Goal: Task Accomplishment & Management: Manage account settings

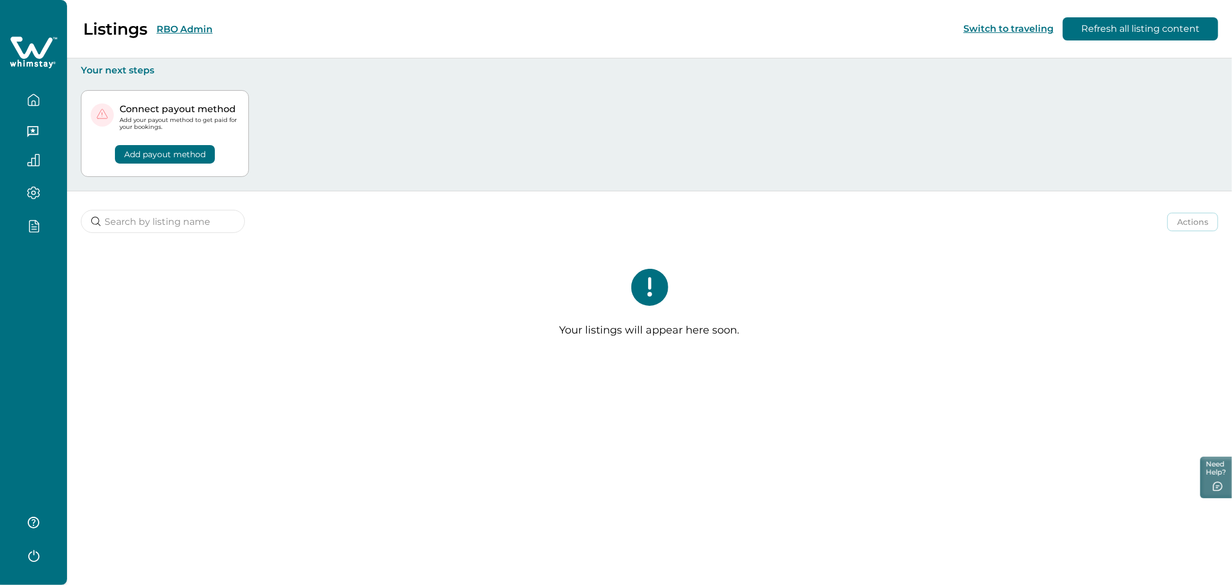
click at [21, 555] on button "button" at bounding box center [33, 554] width 46 height 23
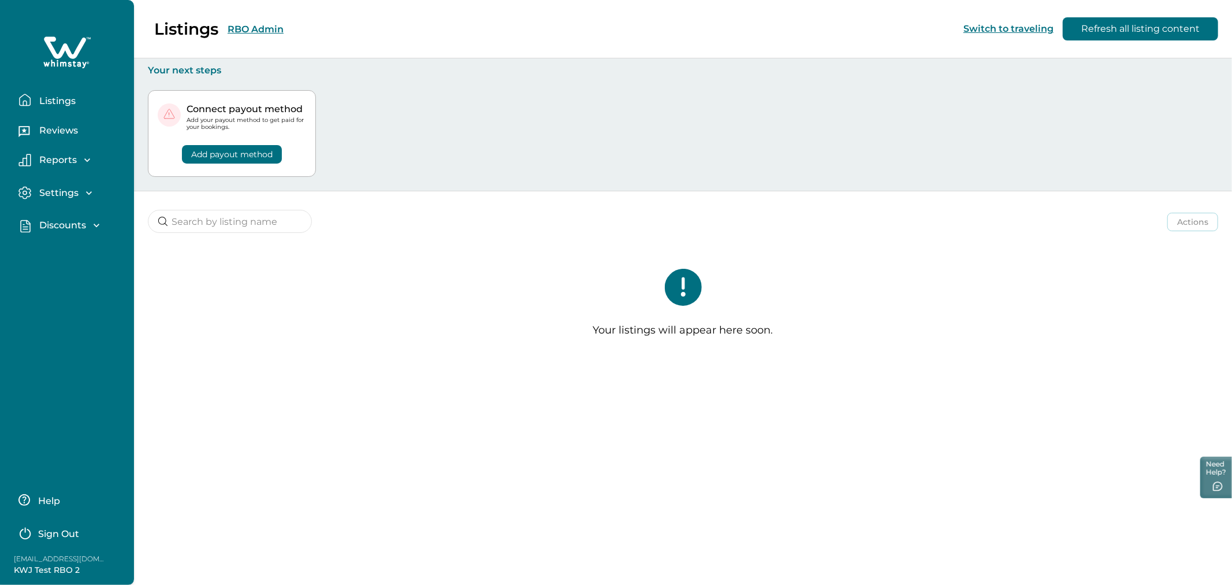
click at [69, 534] on p "Sign Out" at bounding box center [58, 534] width 41 height 12
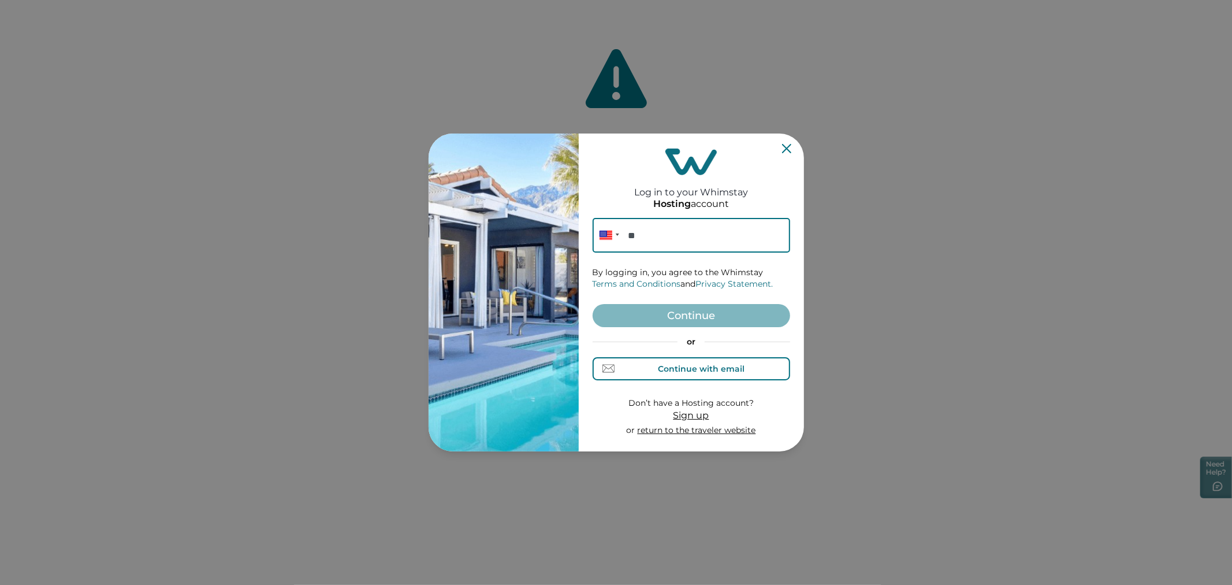
click at [679, 366] on div "Continue with email" at bounding box center [701, 368] width 87 height 9
click at [670, 240] on input at bounding box center [692, 235] width 198 height 35
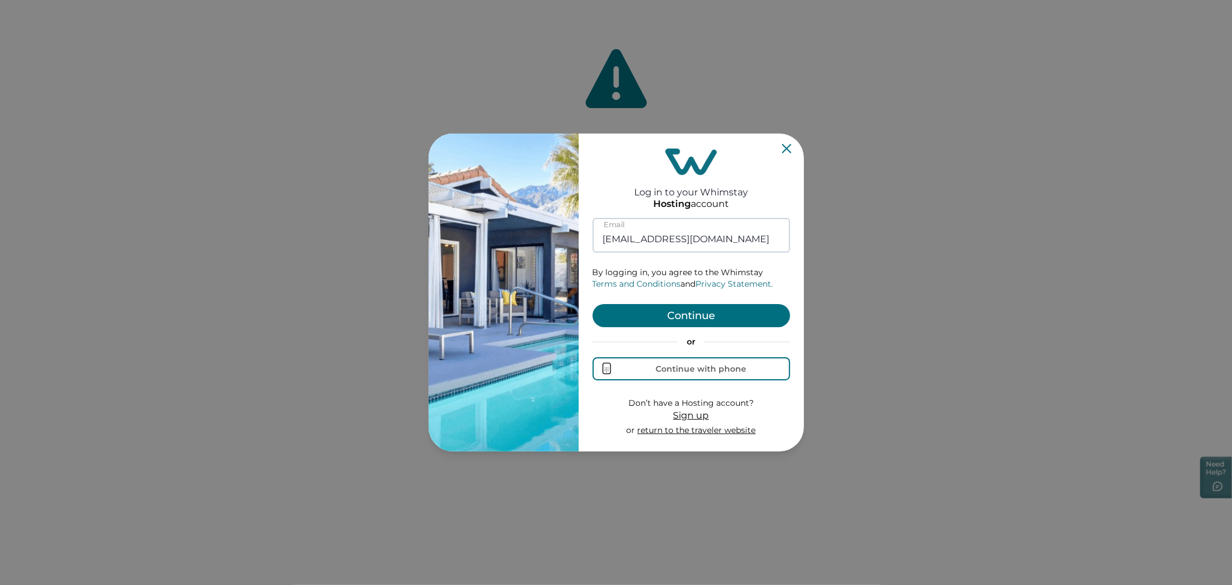
type input "rbobackend16@yopmail.com"
click at [593, 304] on button "Continue" at bounding box center [692, 315] width 198 height 23
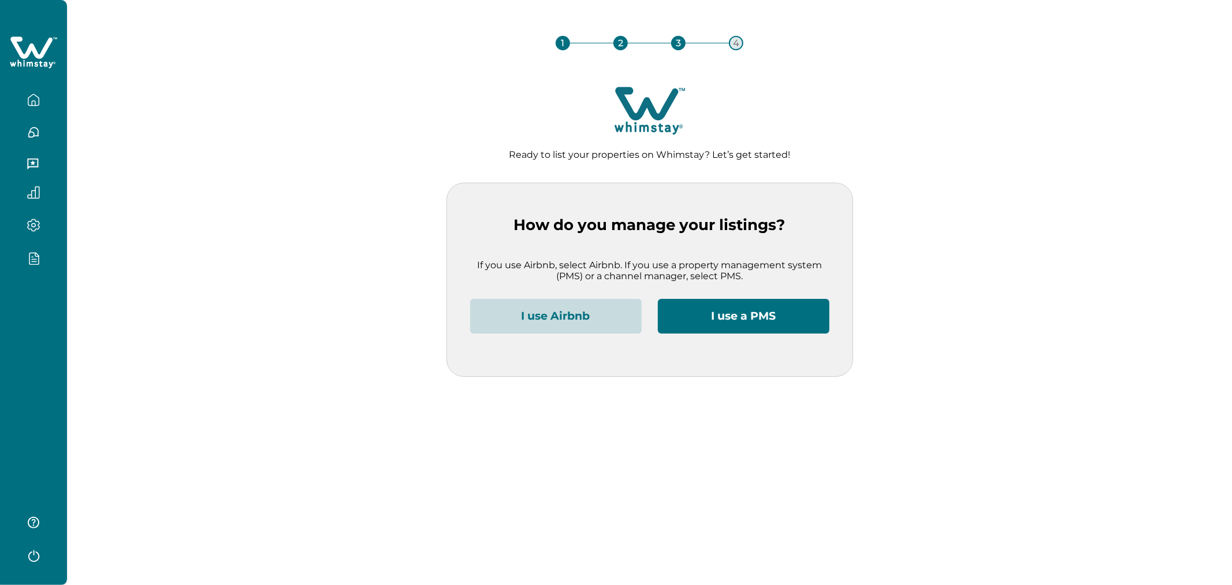
click at [581, 308] on button "I use Airbnb" at bounding box center [556, 316] width 172 height 35
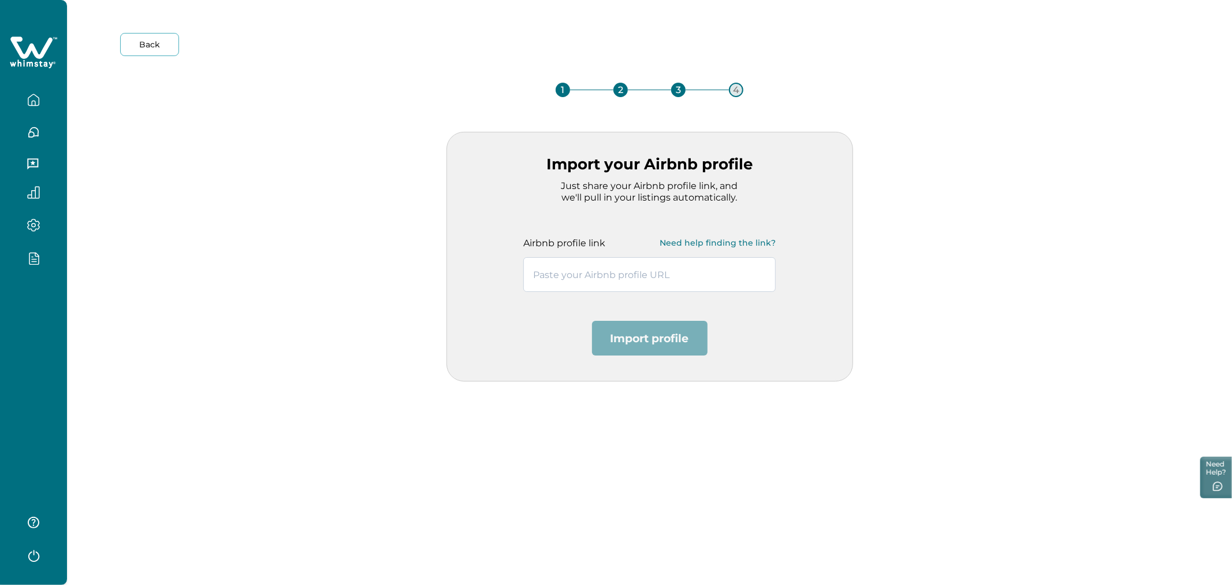
click at [581, 284] on input "text" at bounding box center [649, 274] width 252 height 35
paste input "https://www.airbnb.com/users/show/683397261"
type input "https://www.airbnb.com/users/show/683397261"
click at [640, 347] on button "Import profile" at bounding box center [650, 338] width 116 height 35
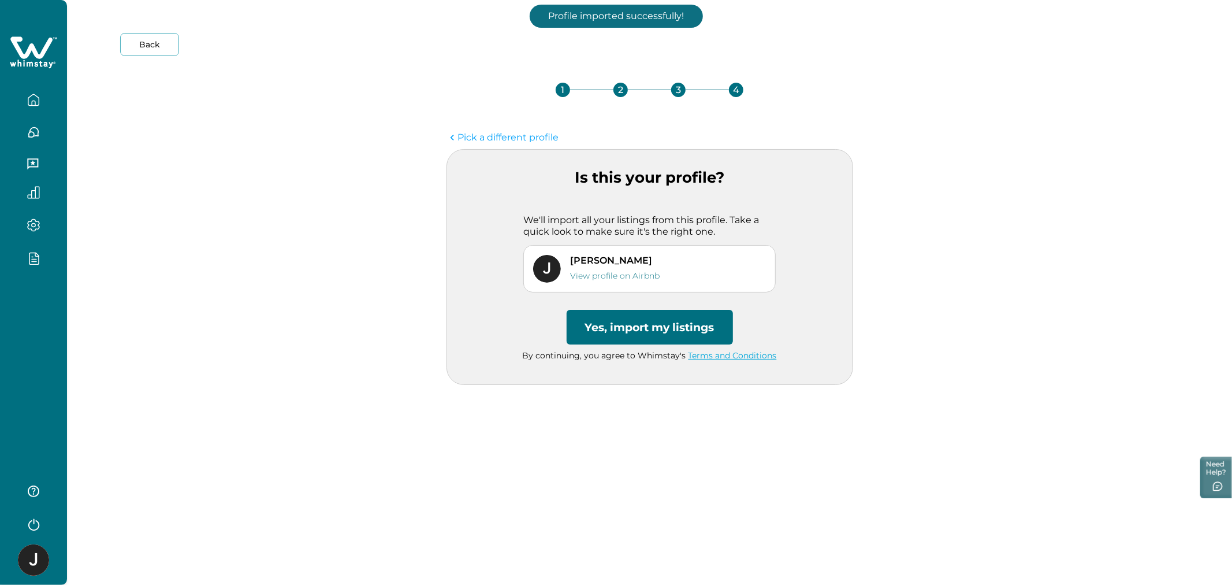
click at [634, 318] on button "Yes, import my listings" at bounding box center [650, 327] width 166 height 35
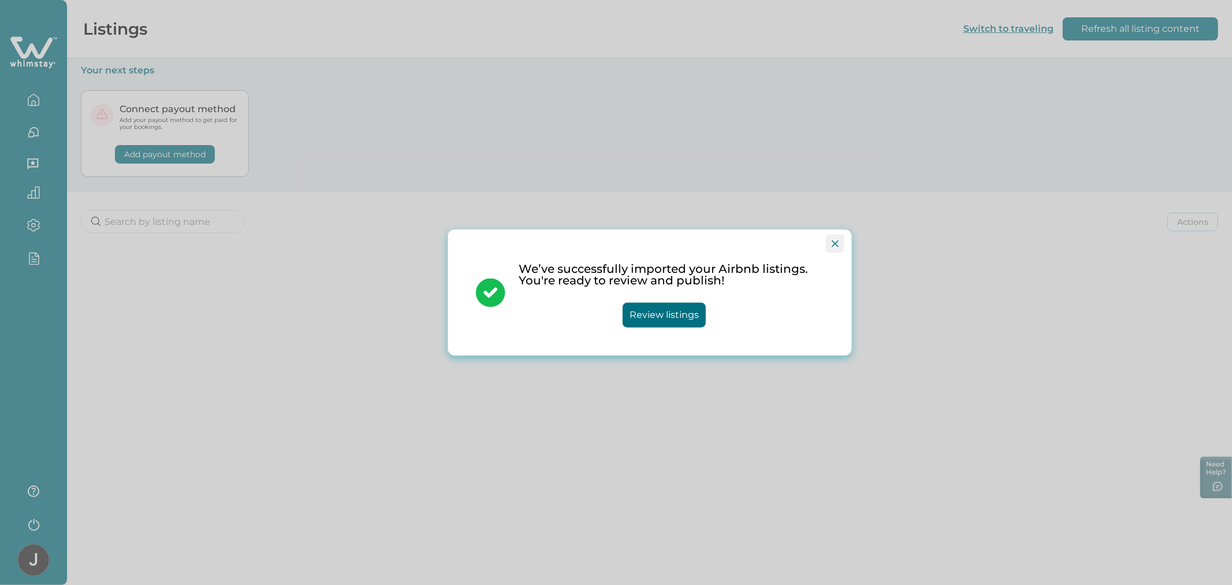
click at [839, 247] on button "Close" at bounding box center [835, 244] width 18 height 18
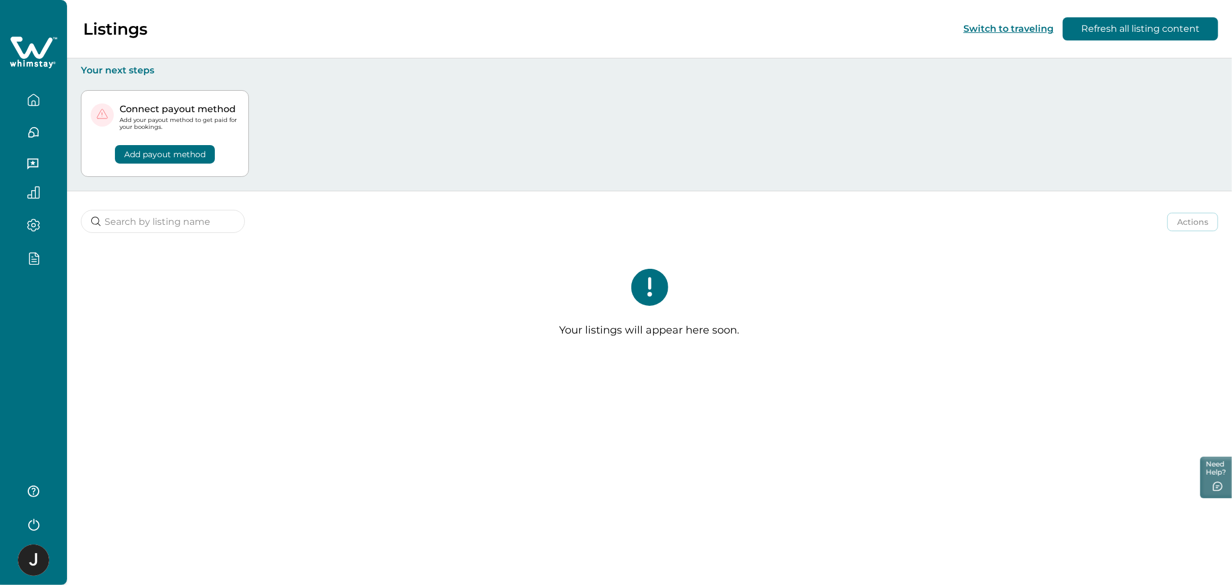
click at [528, 122] on div "Connect payout method Add your payout method to get paid for your bookings. Add…" at bounding box center [650, 133] width 1138 height 115
click at [384, 150] on div "Connect payout method Add your payout method to get paid for your bookings. Add…" at bounding box center [650, 133] width 1138 height 115
drag, startPoint x: 37, startPoint y: 310, endPoint x: 41, endPoint y: 249, distance: 60.8
click at [41, 249] on div at bounding box center [33, 292] width 67 height 585
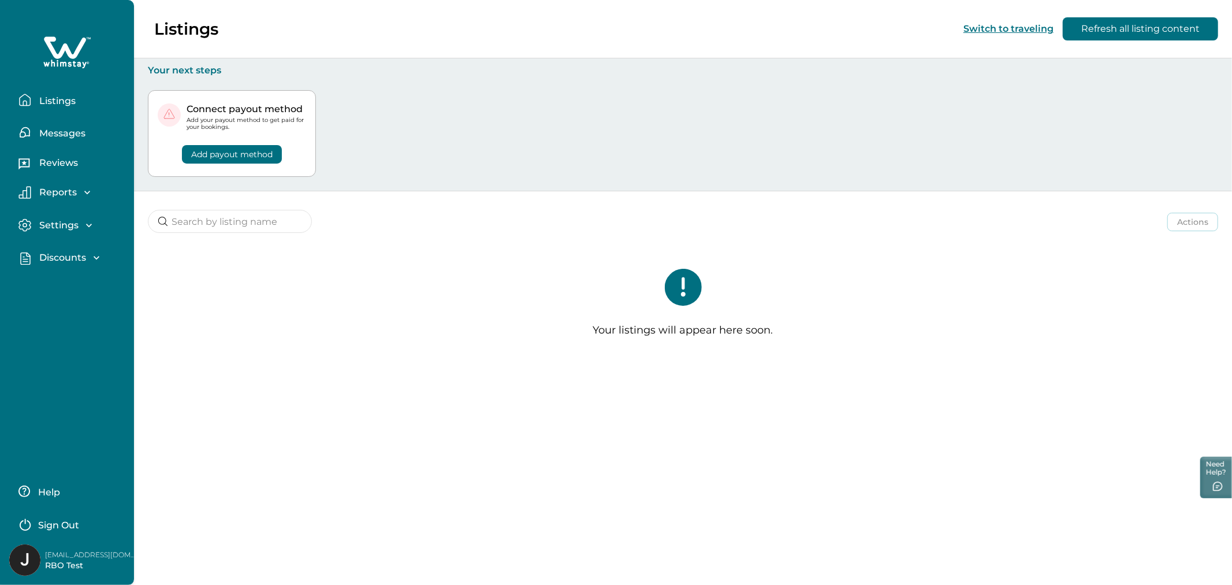
click at [74, 104] on p "Listings" at bounding box center [56, 101] width 40 height 12
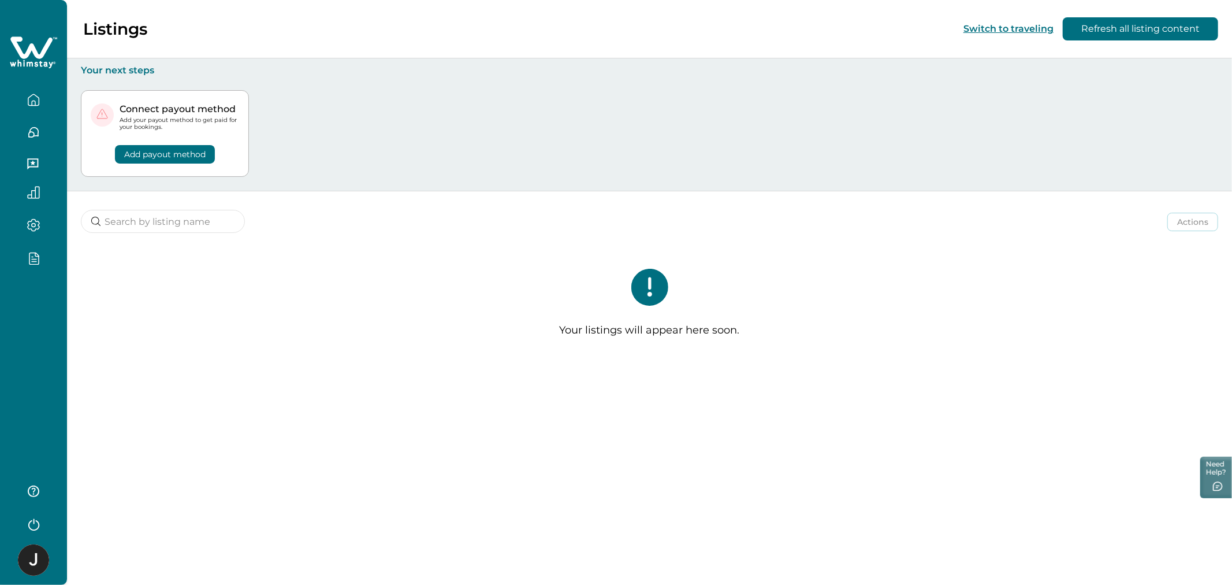
click at [434, 160] on div "Connect payout method Add your payout method to get paid for your bookings. Add…" at bounding box center [650, 133] width 1138 height 115
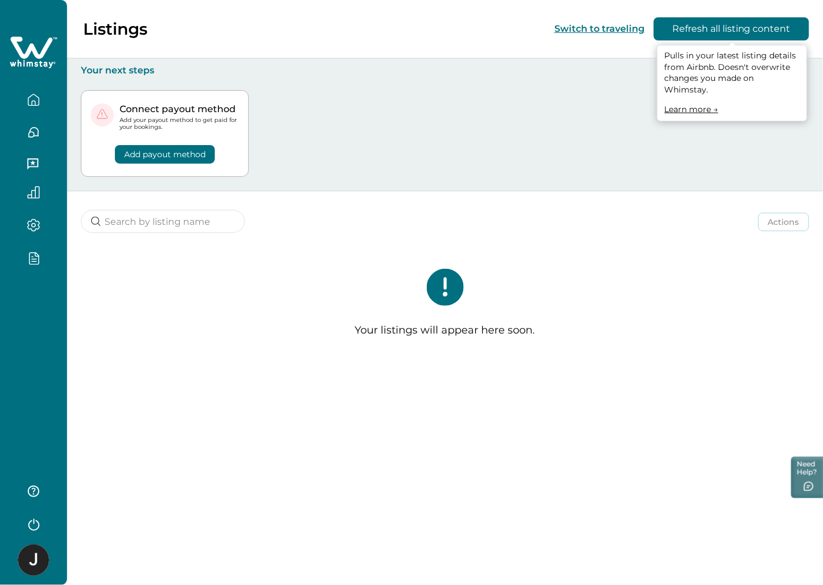
click at [757, 21] on button "Refresh all listing content" at bounding box center [731, 28] width 155 height 23
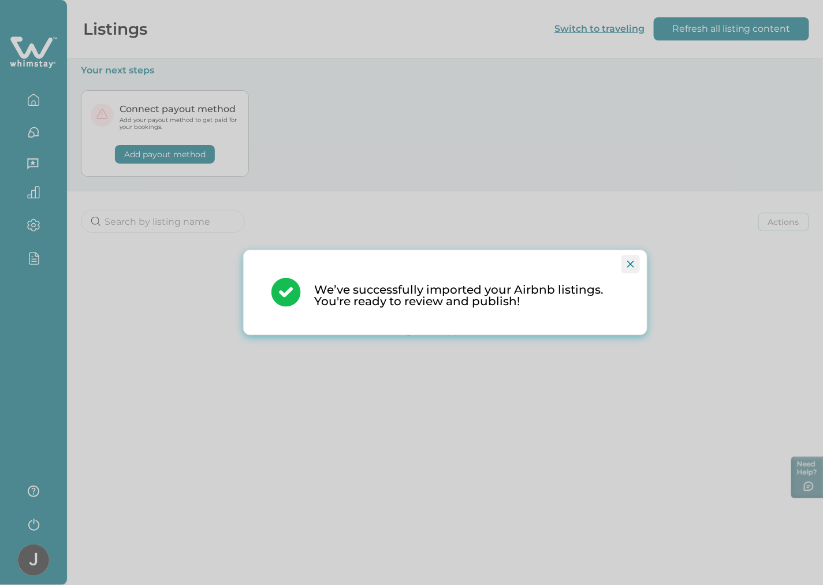
click at [625, 269] on button "Close" at bounding box center [631, 264] width 18 height 18
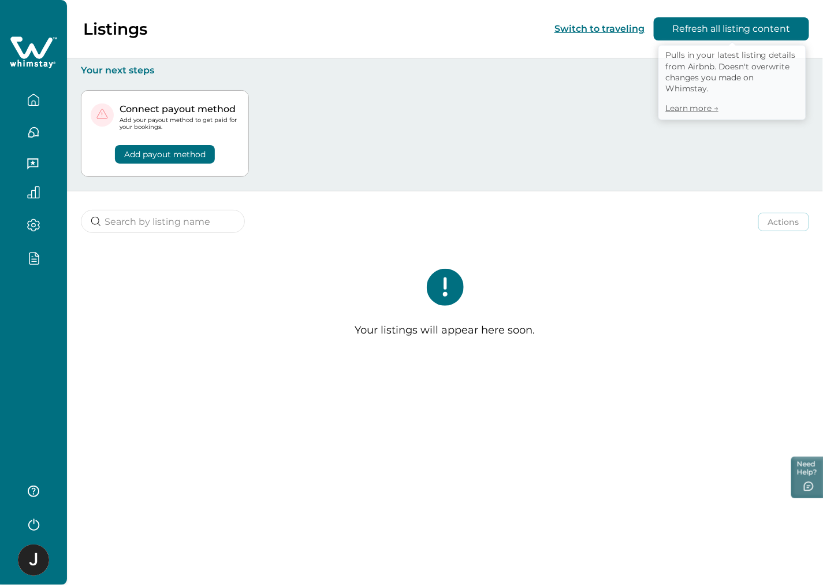
click at [735, 35] on button "Refresh all listing content" at bounding box center [731, 28] width 155 height 23
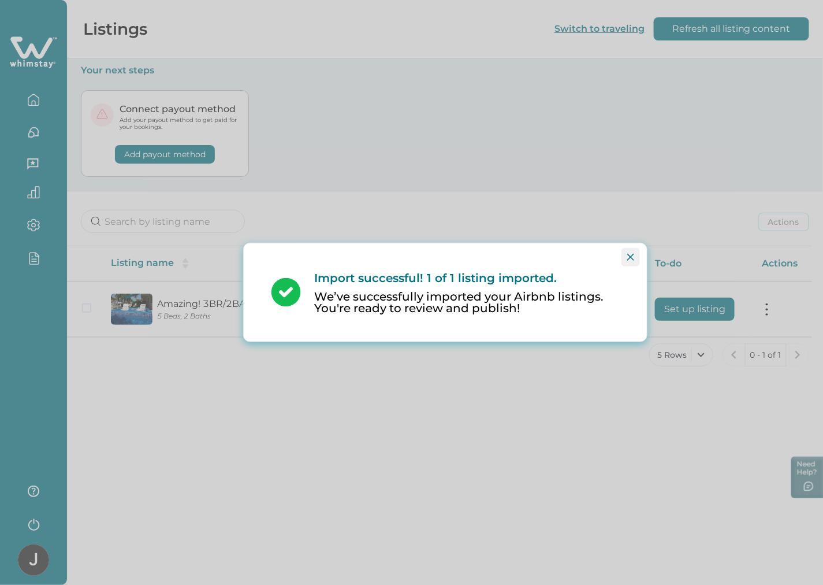
click at [632, 261] on button "Close" at bounding box center [631, 257] width 18 height 18
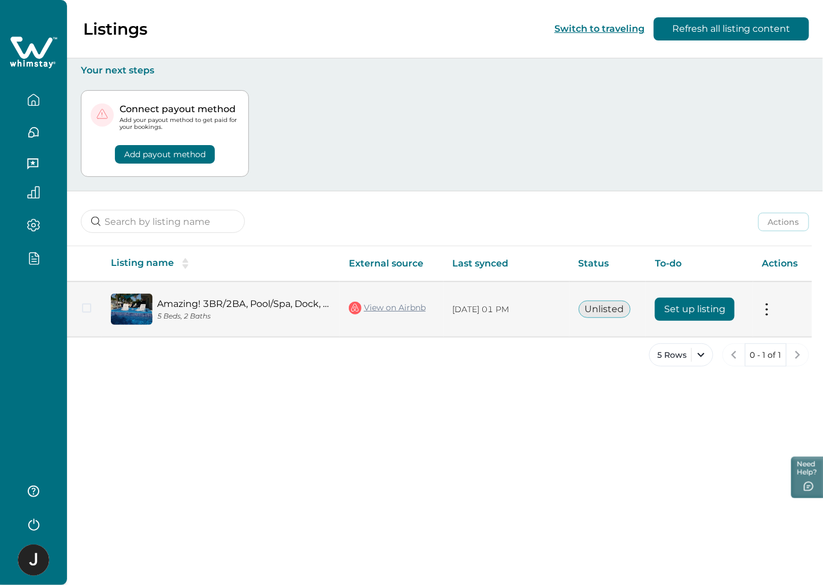
click at [673, 298] on button "Set up listing" at bounding box center [695, 309] width 80 height 23
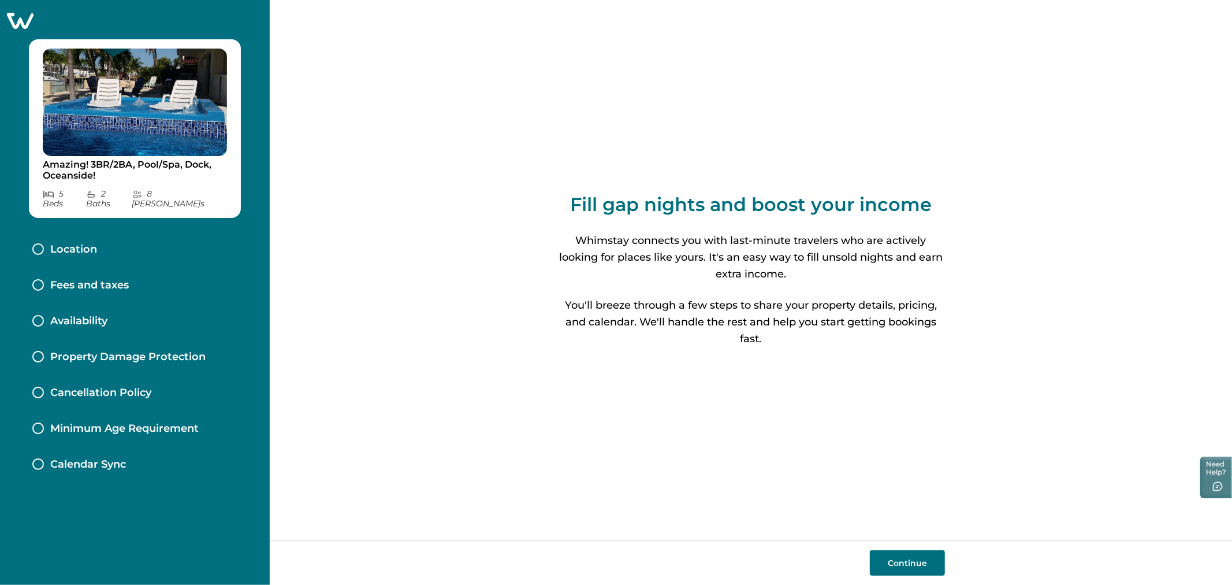
click at [217, 232] on div "Location" at bounding box center [135, 250] width 224 height 36
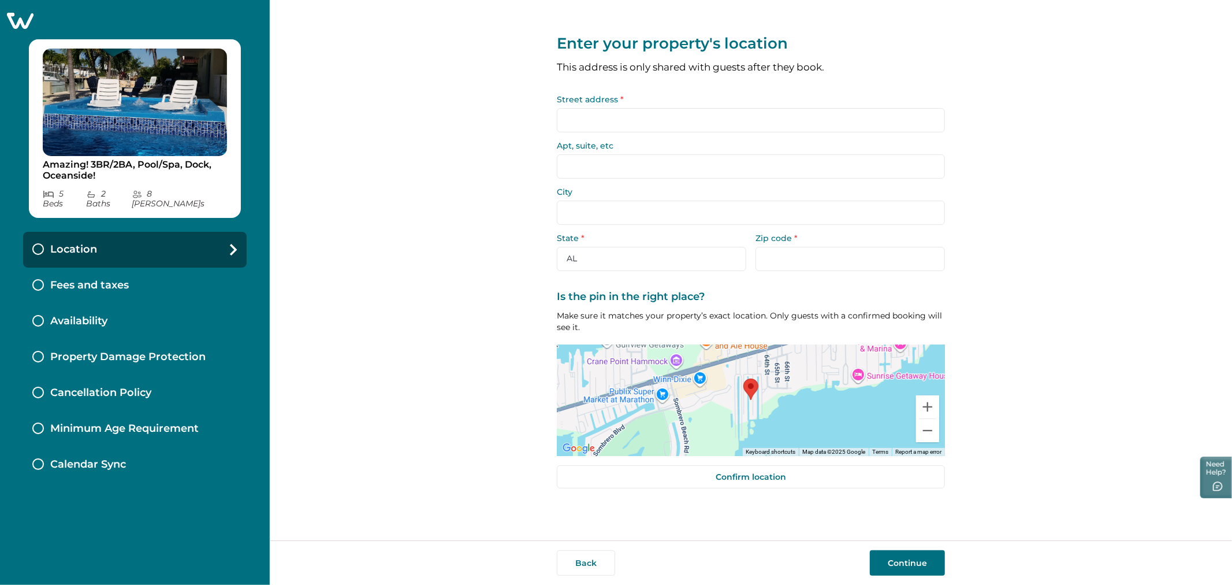
click at [402, 220] on div "Enter your property's location This address is only shared with guests after th…" at bounding box center [751, 270] width 962 height 540
click at [645, 124] on input "Street address *" at bounding box center [751, 120] width 388 height 24
click at [596, 157] on p "Concord, MA, USA" at bounding box center [687, 161] width 241 height 12
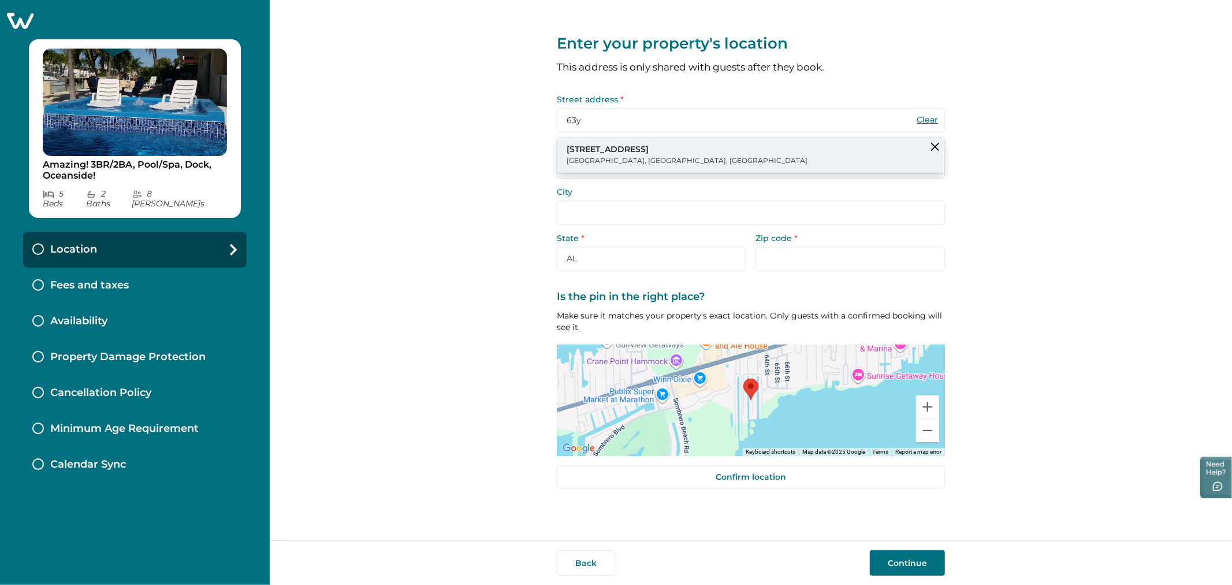
type input "63Y Fairhaven Hill Rd"
type input "Concord"
select select "MA"
type input "01742"
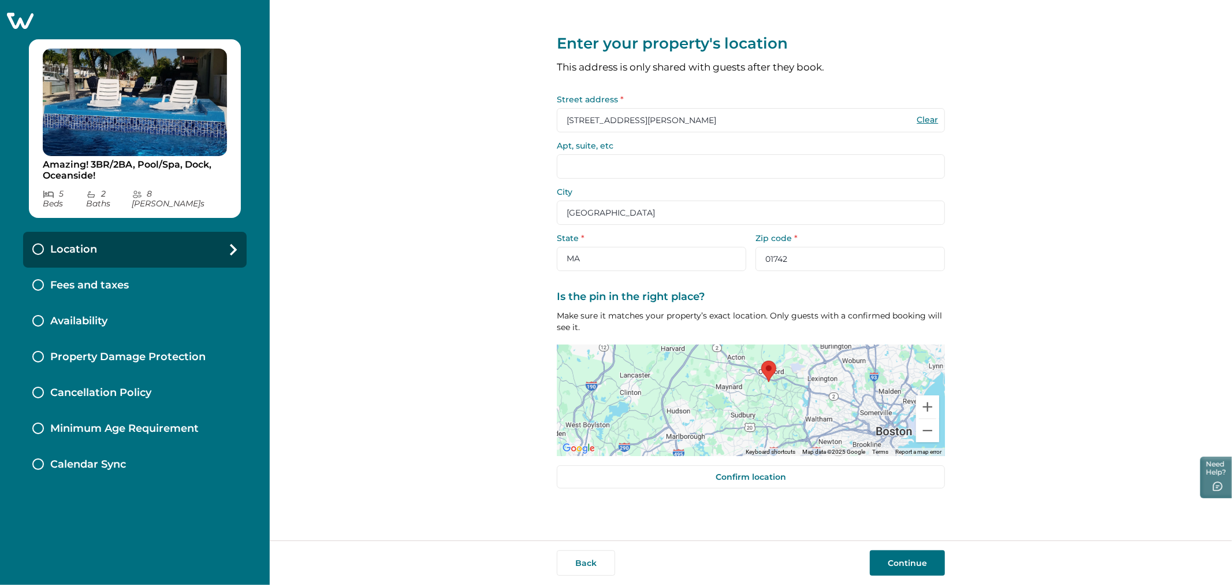
click at [596, 127] on input "63Y Fairhaven Hill Rd" at bounding box center [751, 120] width 388 height 24
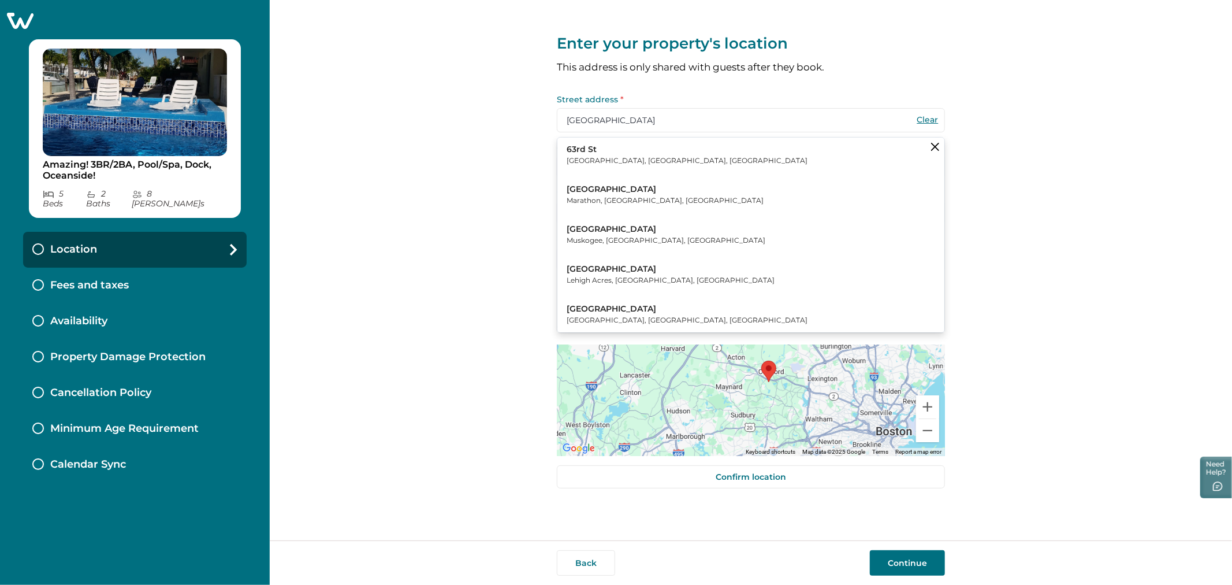
click at [657, 192] on button "63rd St W Marathon, FL, USA" at bounding box center [750, 194] width 387 height 35
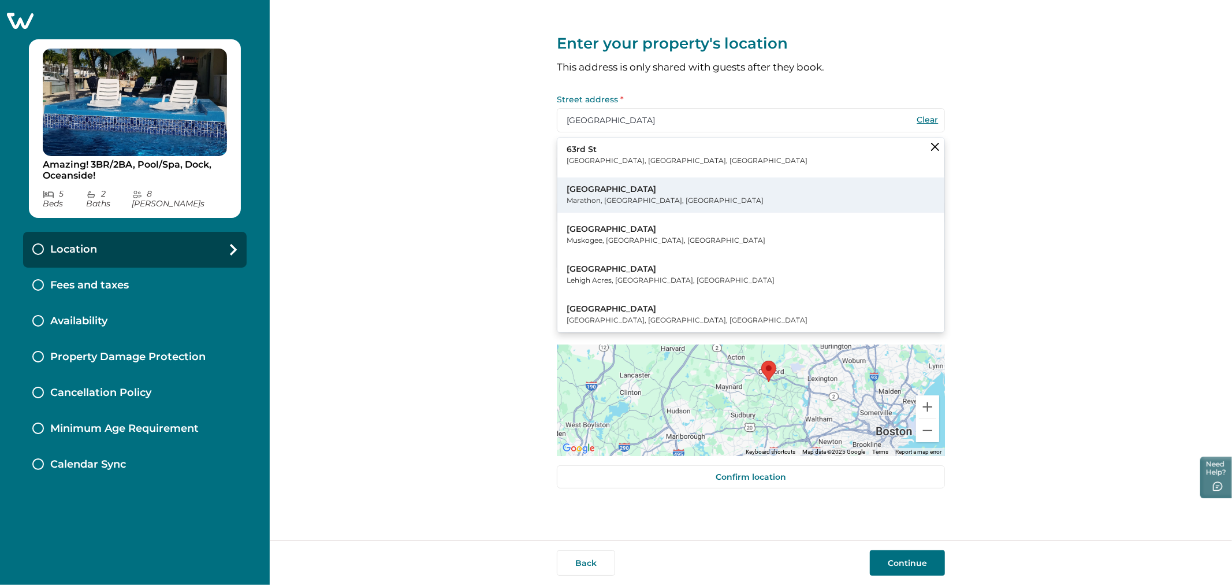
type input "63rd St W"
type input "Marathon"
select select "FL"
type input "33050"
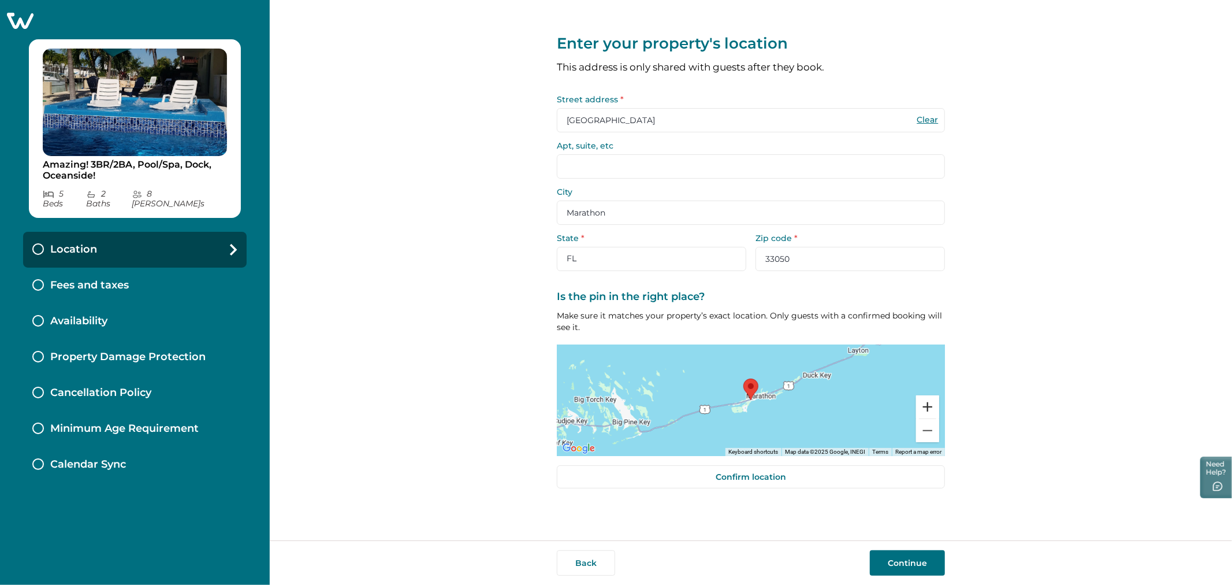
click at [937, 403] on button "Zoom in" at bounding box center [927, 406] width 23 height 23
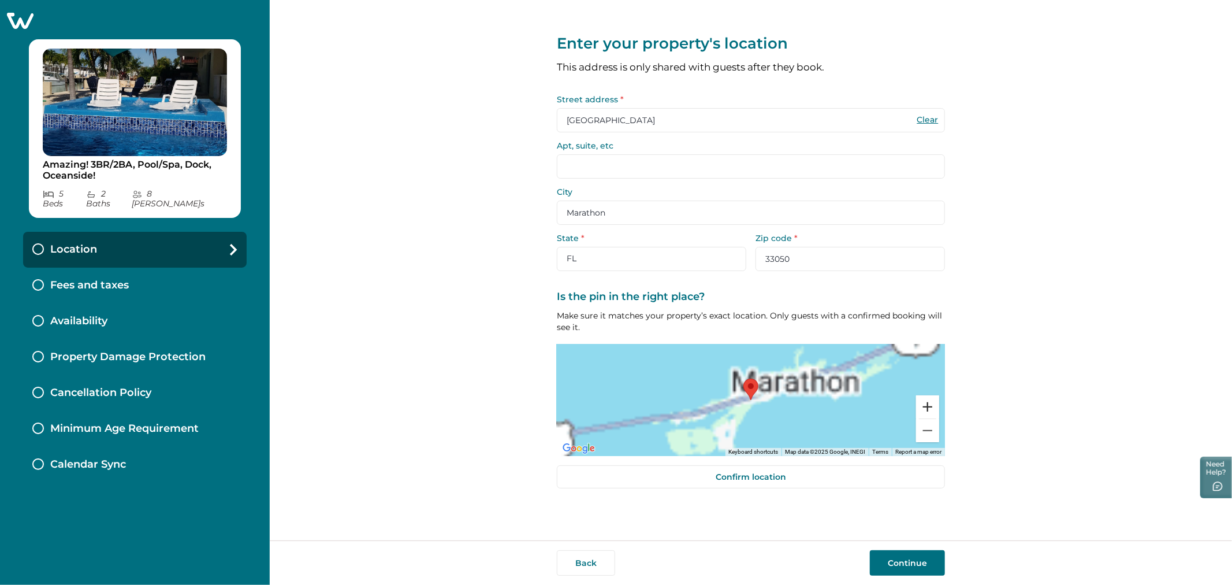
click at [937, 403] on button "Zoom in" at bounding box center [927, 406] width 23 height 23
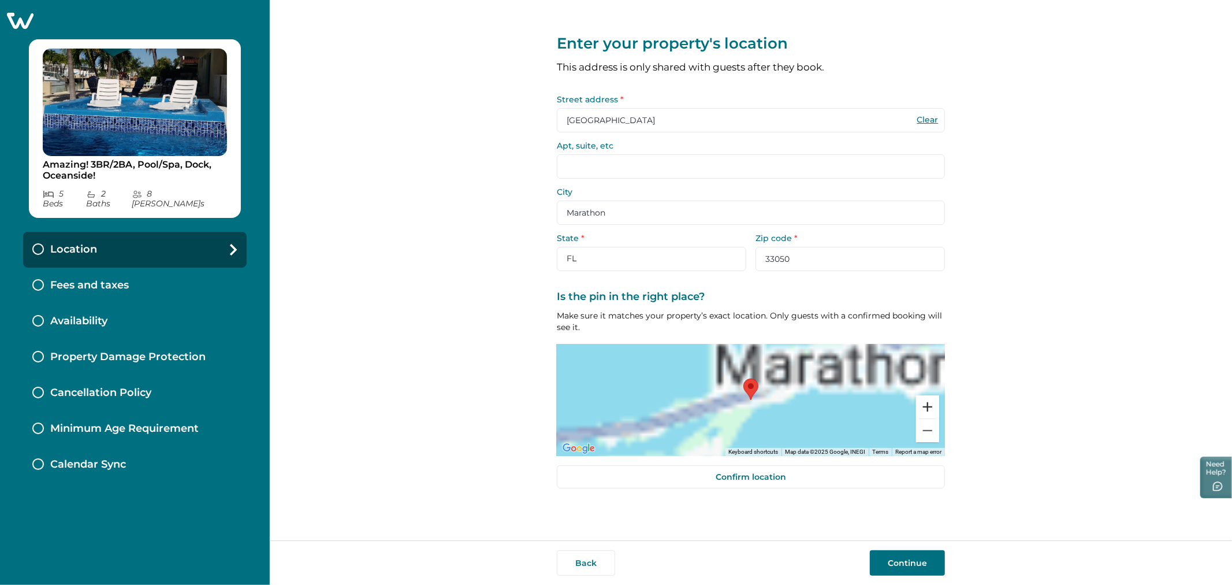
click at [937, 403] on button "Zoom in" at bounding box center [927, 406] width 23 height 23
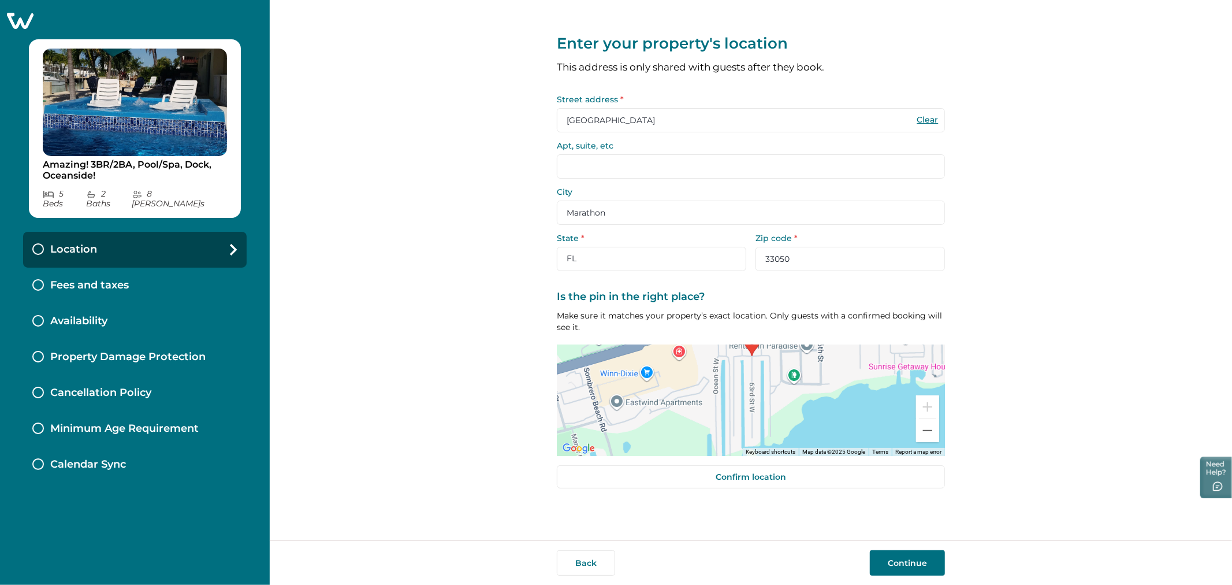
drag, startPoint x: 771, startPoint y: 400, endPoint x: 771, endPoint y: 355, distance: 45.6
click at [771, 355] on div at bounding box center [751, 399] width 388 height 111
click at [747, 406] on div at bounding box center [751, 399] width 388 height 111
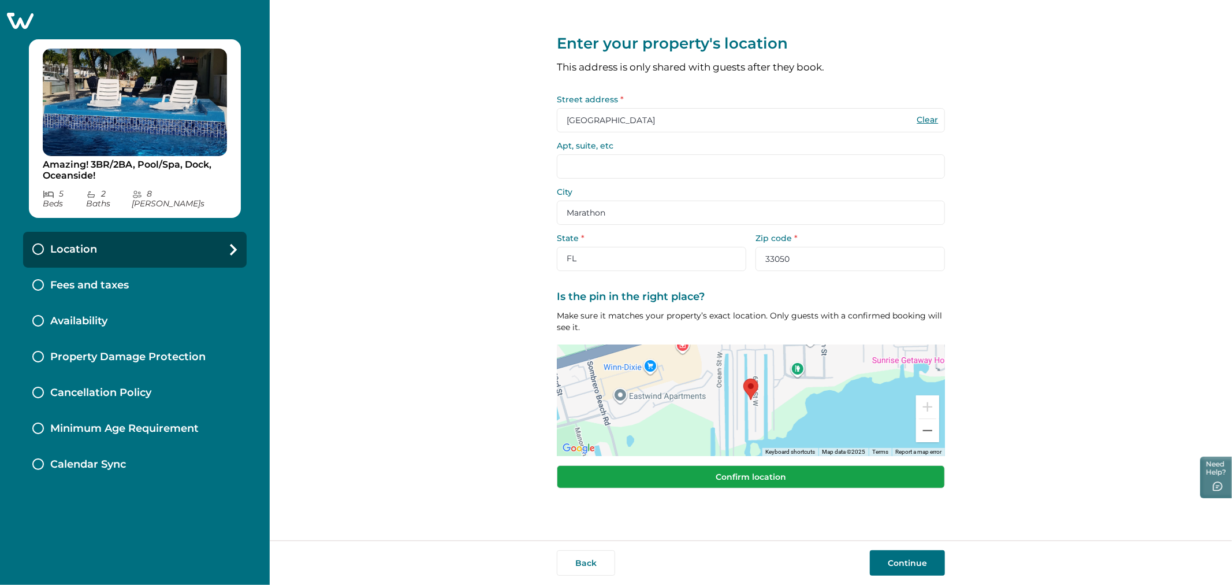
click at [890, 481] on button "Confirm location" at bounding box center [751, 476] width 388 height 23
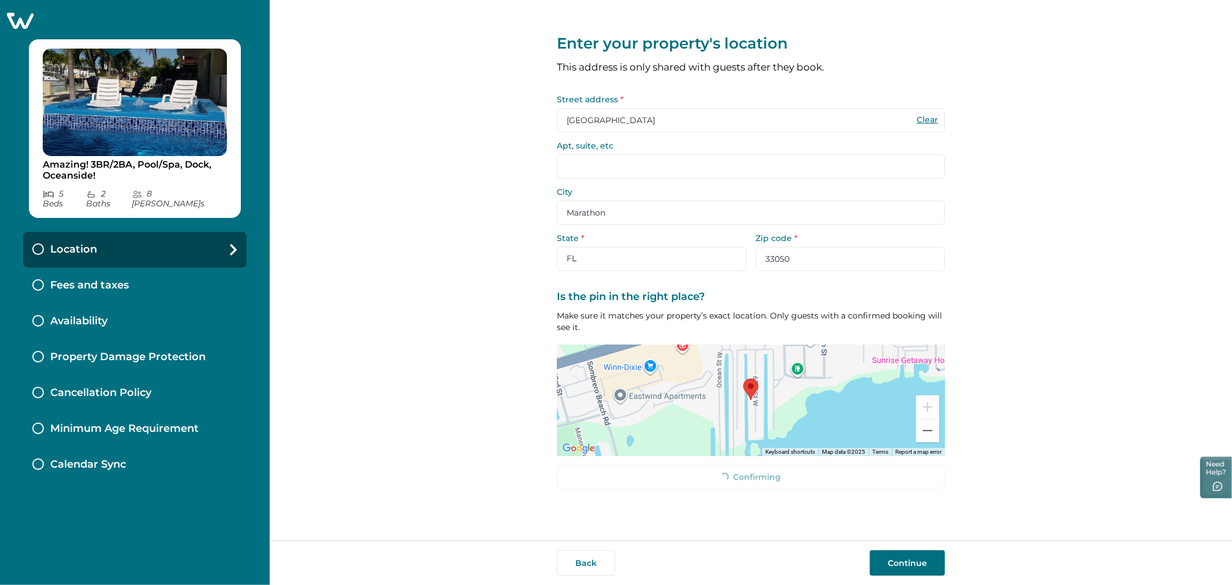
click at [915, 552] on button "Continue" at bounding box center [907, 562] width 75 height 25
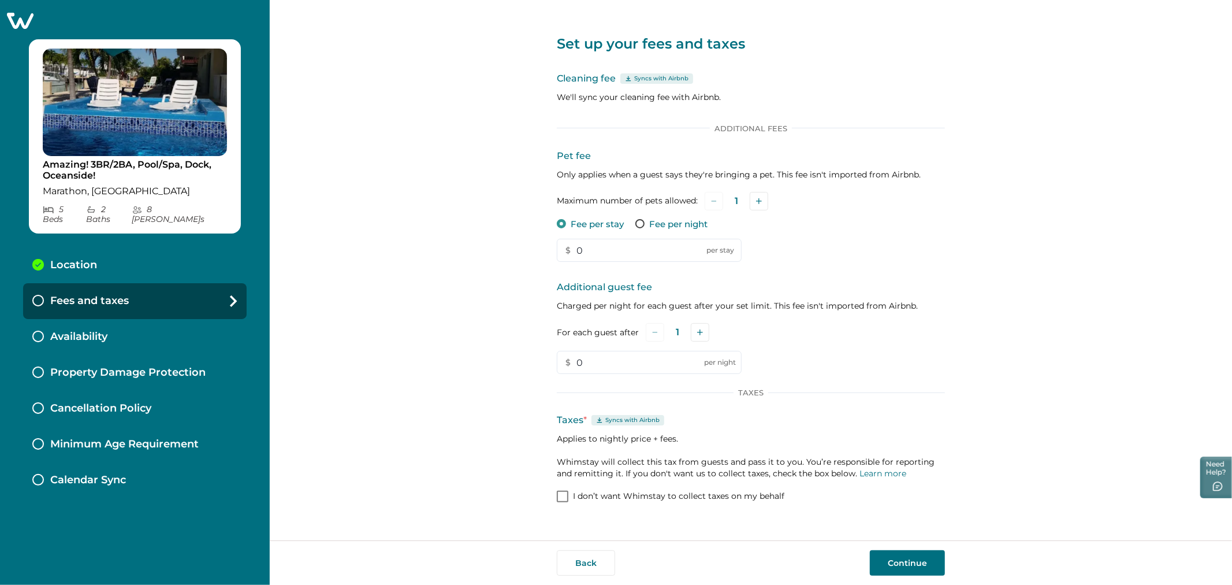
click at [652, 494] on p "I don’t want Whimstay to collect taxes on my behalf" at bounding box center [678, 496] width 211 height 12
click at [885, 553] on button "Continue" at bounding box center [907, 562] width 75 height 25
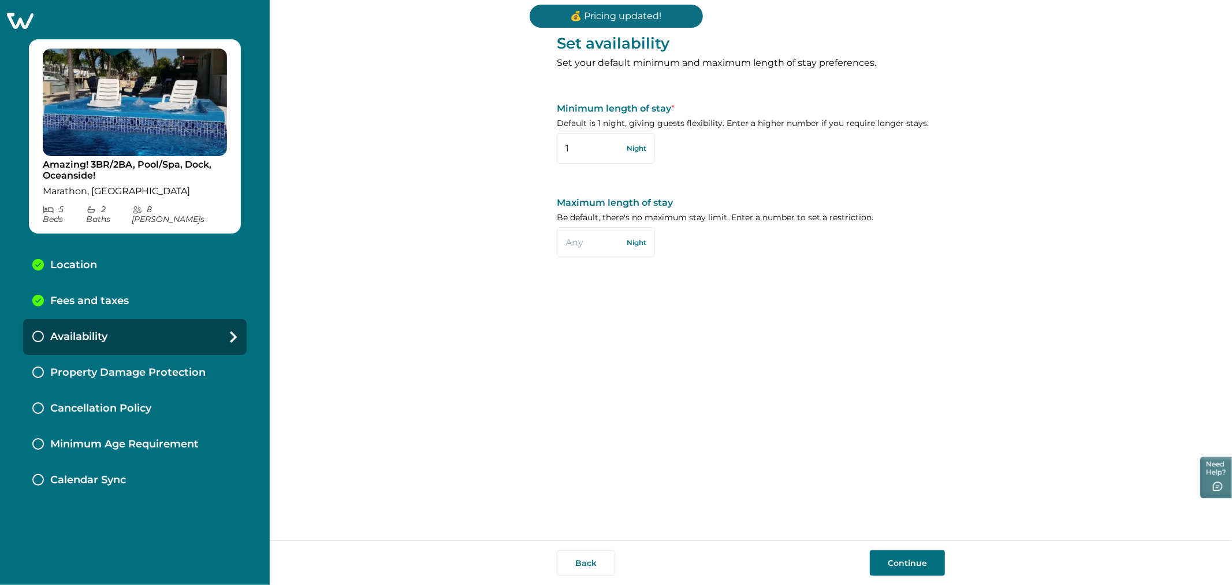
click at [883, 555] on button "Continue" at bounding box center [907, 562] width 75 height 25
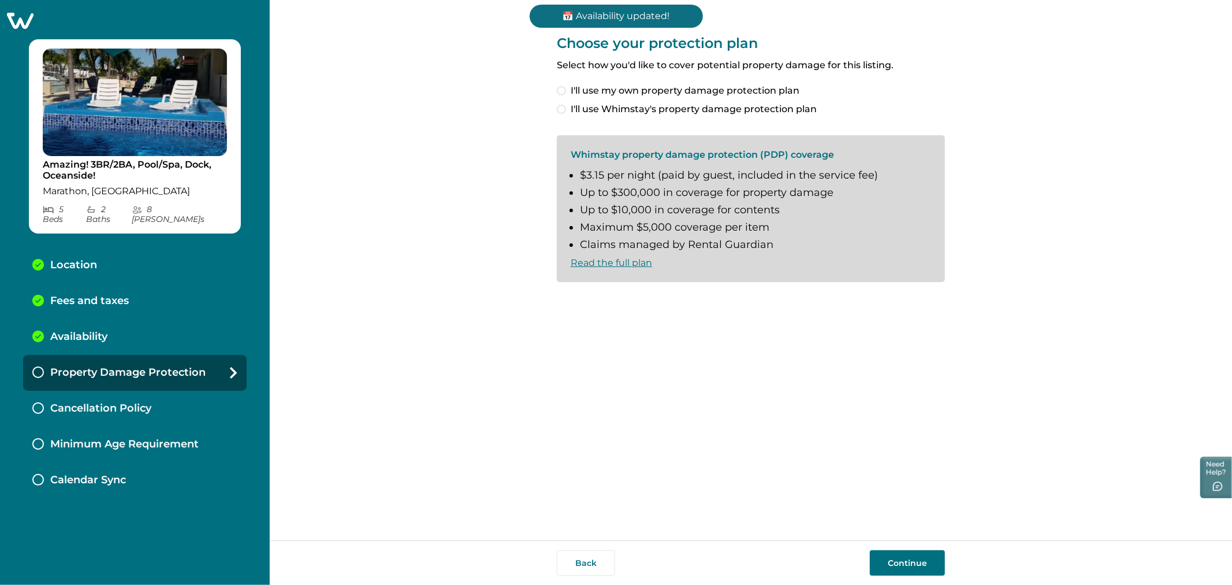
click at [631, 110] on span "I'll use Whimstay's property damage protection plan" at bounding box center [694, 109] width 246 height 14
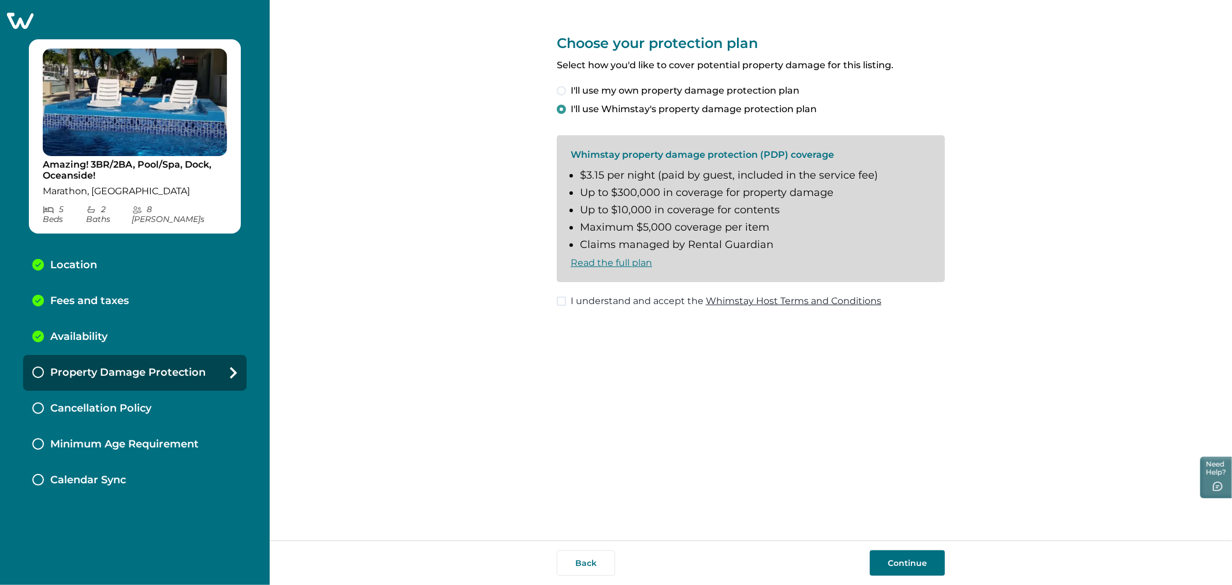
click at [627, 84] on span "I'll use my own property damage protection plan" at bounding box center [685, 91] width 229 height 14
click at [897, 567] on button "Continue" at bounding box center [907, 562] width 75 height 25
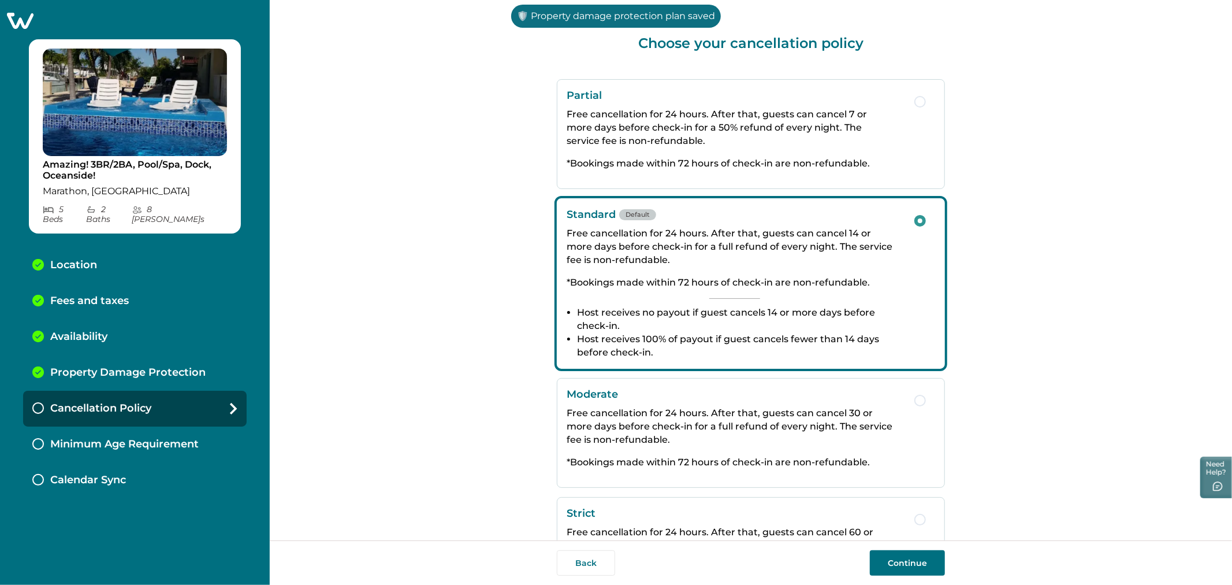
click at [909, 557] on button "Continue" at bounding box center [907, 562] width 75 height 25
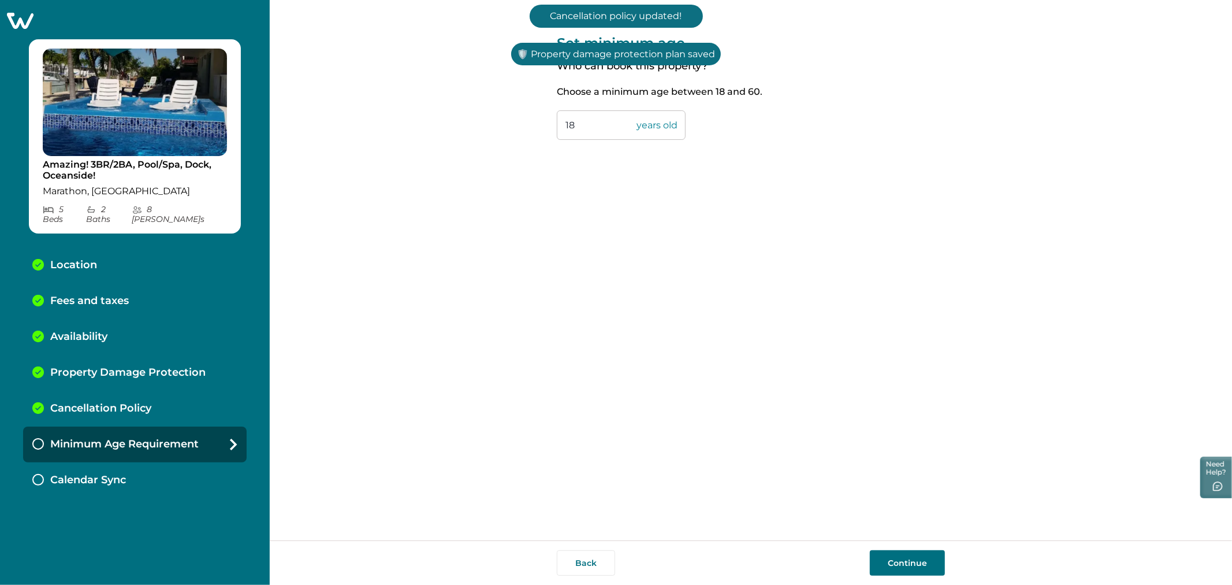
click at [909, 557] on button "Continue" at bounding box center [907, 562] width 75 height 25
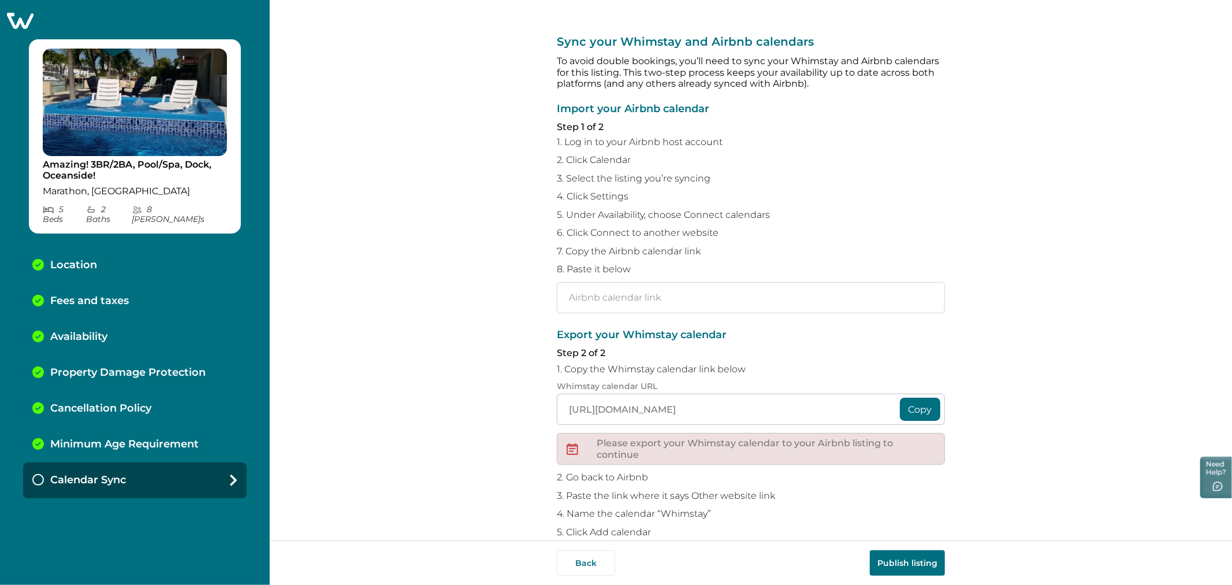
click at [645, 299] on input "text" at bounding box center [751, 297] width 388 height 31
paste input "https://www.airbnb.com/calendar/ical/1373465654308039591.ics?s=1d4bba2e22a22e19…"
type input "https://www.airbnb.com/calendar/ical/1373465654308039591.ics?s=1d4bba2e22a22e19…"
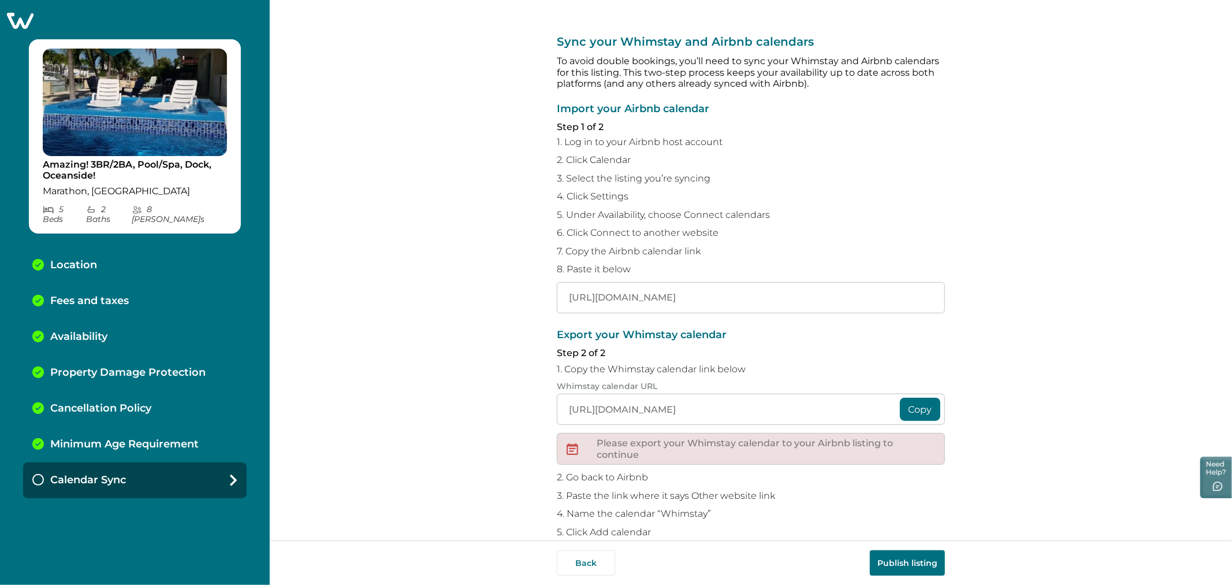
click at [906, 553] on button "Publish listing" at bounding box center [907, 562] width 75 height 25
click at [1083, 335] on div "Sync your Whimstay and Airbnb calendars To avoid double bookings, you’ll need t…" at bounding box center [751, 270] width 962 height 540
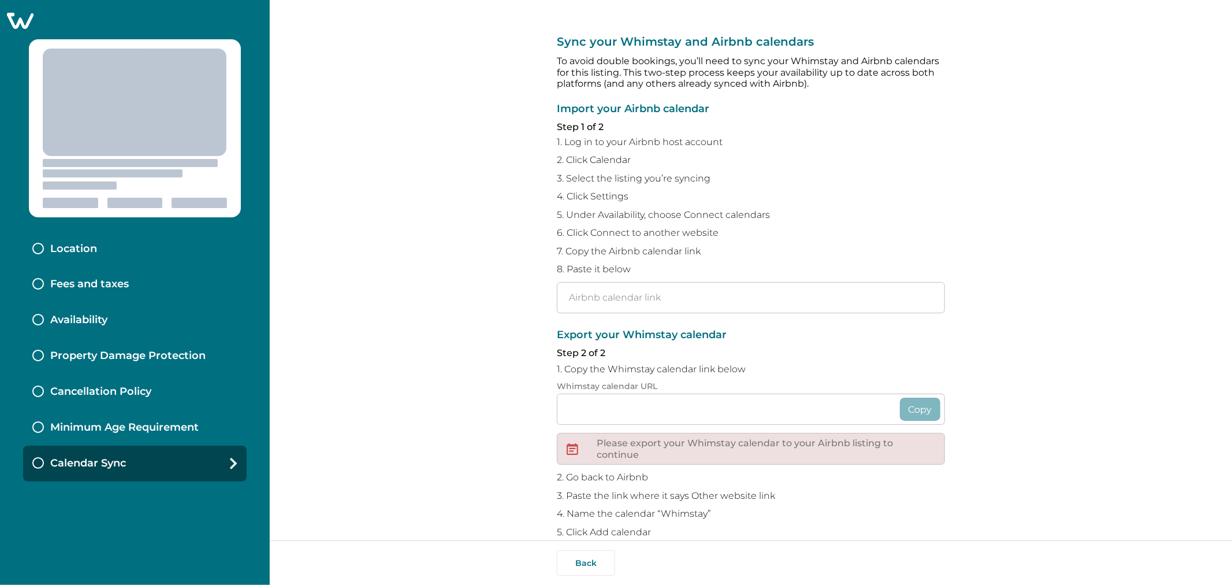
type input "[URL][DOMAIN_NAME]"
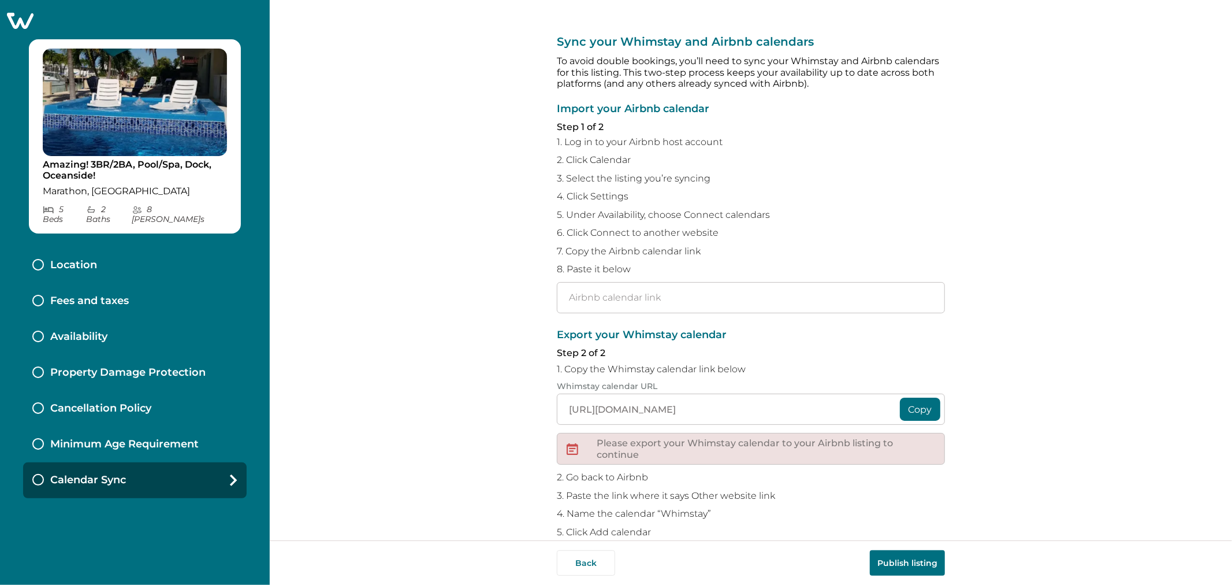
click at [744, 280] on div "Import your Airbnb calendar Step 1 of 2 1. Log in to your Airbnb host account 2…" at bounding box center [751, 208] width 388 height 210
click at [735, 300] on input "text" at bounding box center [751, 297] width 388 height 31
paste input "https://www.airbnb.com/calendar/ical/1373465654308039591.ics?s=1d4bba2e22a22e19…"
type input "https://www.airbnb.com/calendar/ical/1373465654308039591.ics?s=1d4bba2e22a22e19…"
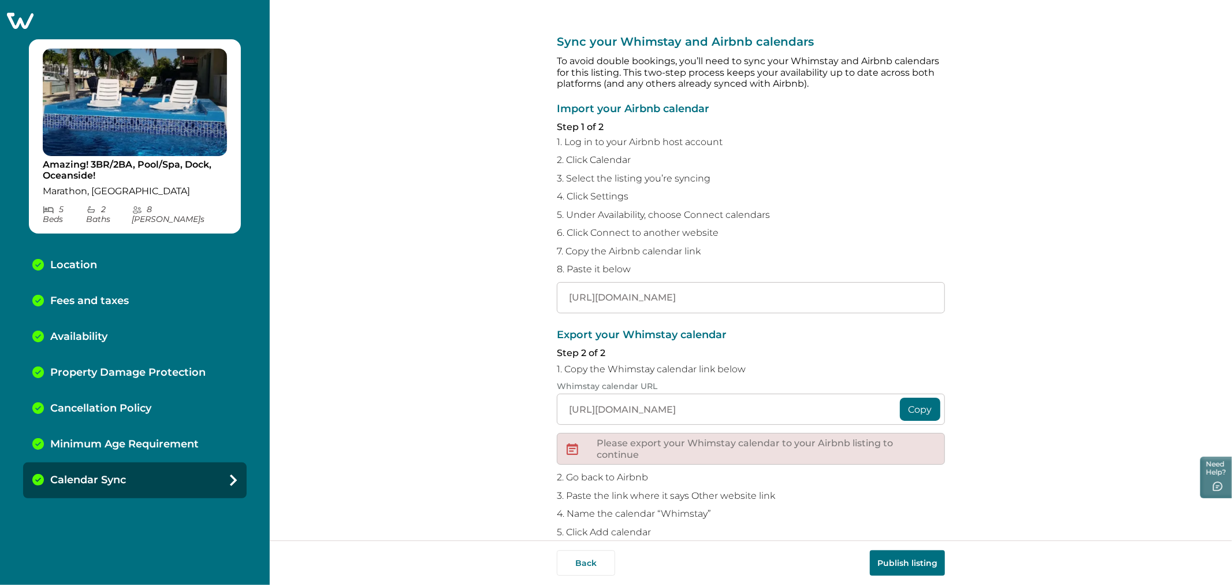
scroll to position [0, 0]
click at [895, 563] on button "Publish listing" at bounding box center [907, 562] width 75 height 25
click at [1185, 227] on div "Sync your Whimstay and Airbnb calendars To avoid double bookings, you’ll need t…" at bounding box center [751, 270] width 962 height 540
click at [645, 304] on input "[URL][DOMAIN_NAME]" at bounding box center [751, 297] width 388 height 31
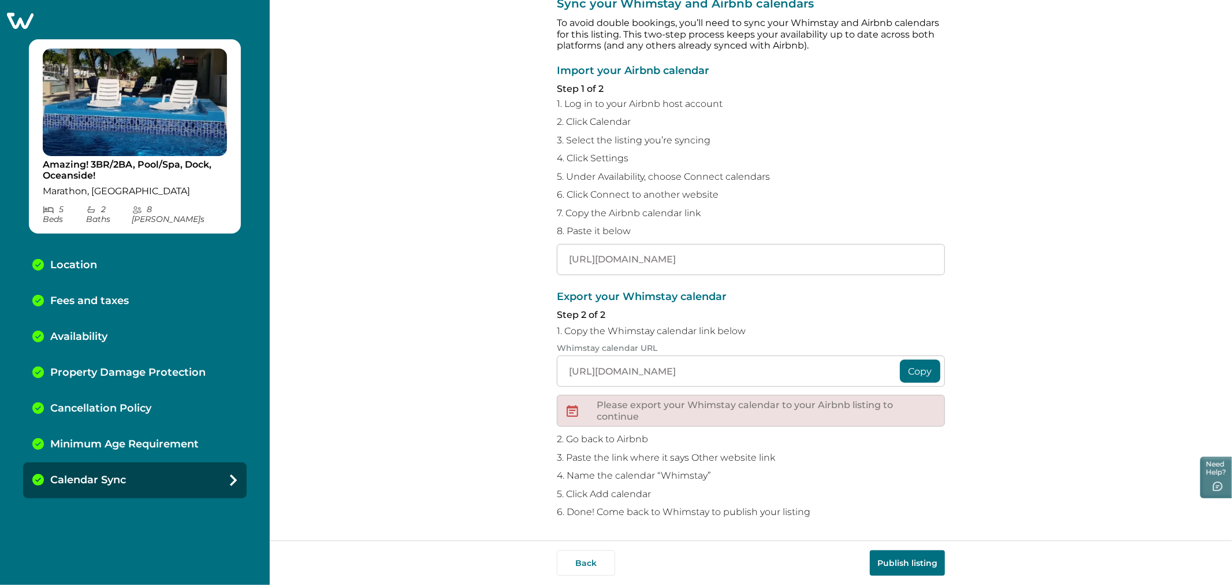
click at [934, 567] on button "Publish listing" at bounding box center [907, 562] width 75 height 25
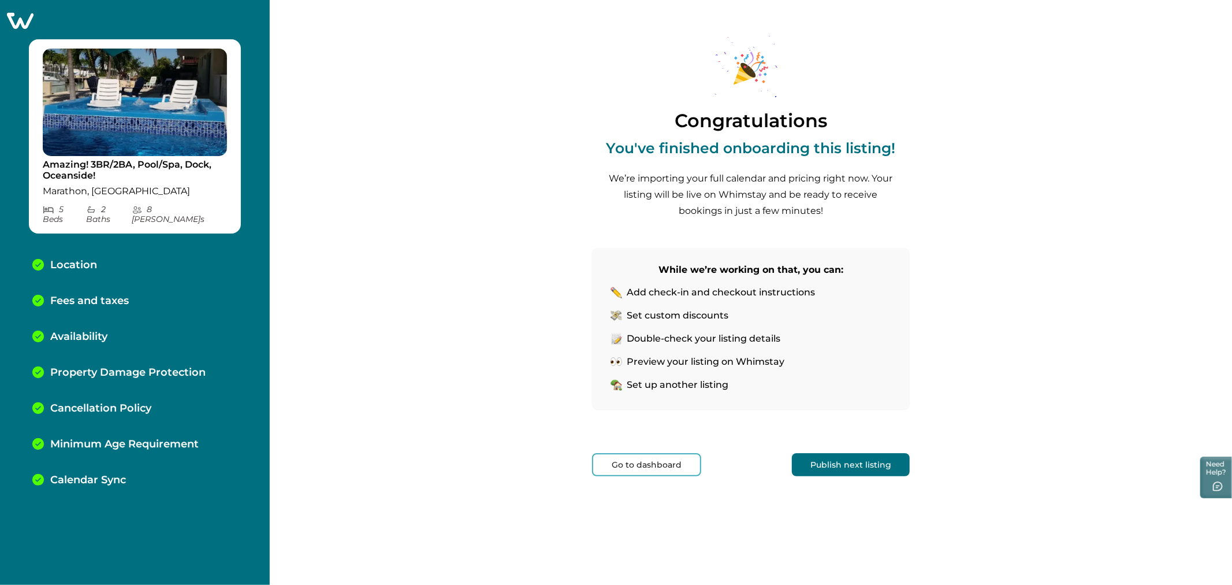
click at [621, 472] on button "Go to dashboard" at bounding box center [646, 464] width 109 height 23
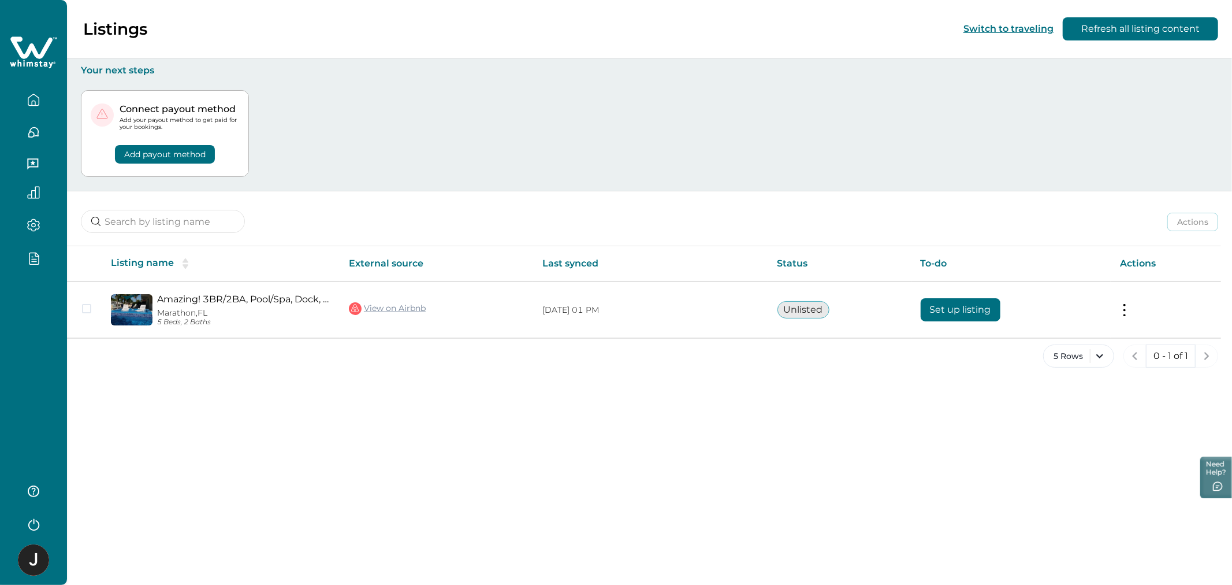
click at [932, 391] on div "Listings Switch to traveling Refresh all listing content Your next steps Connec…" at bounding box center [649, 292] width 1165 height 585
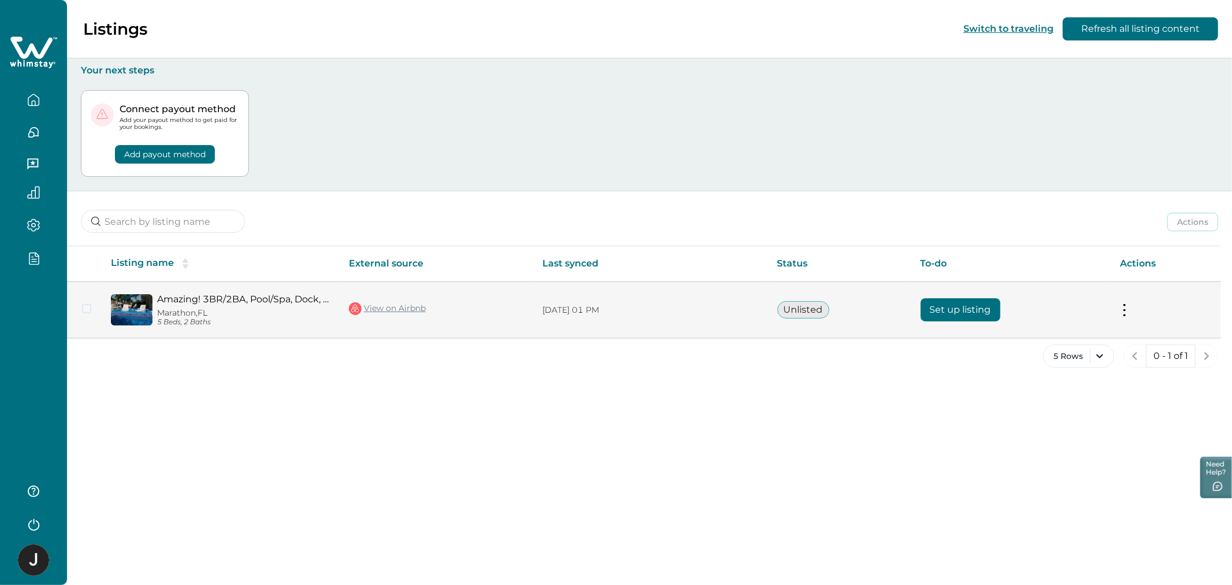
click at [940, 301] on button "Set up listing" at bounding box center [961, 309] width 80 height 23
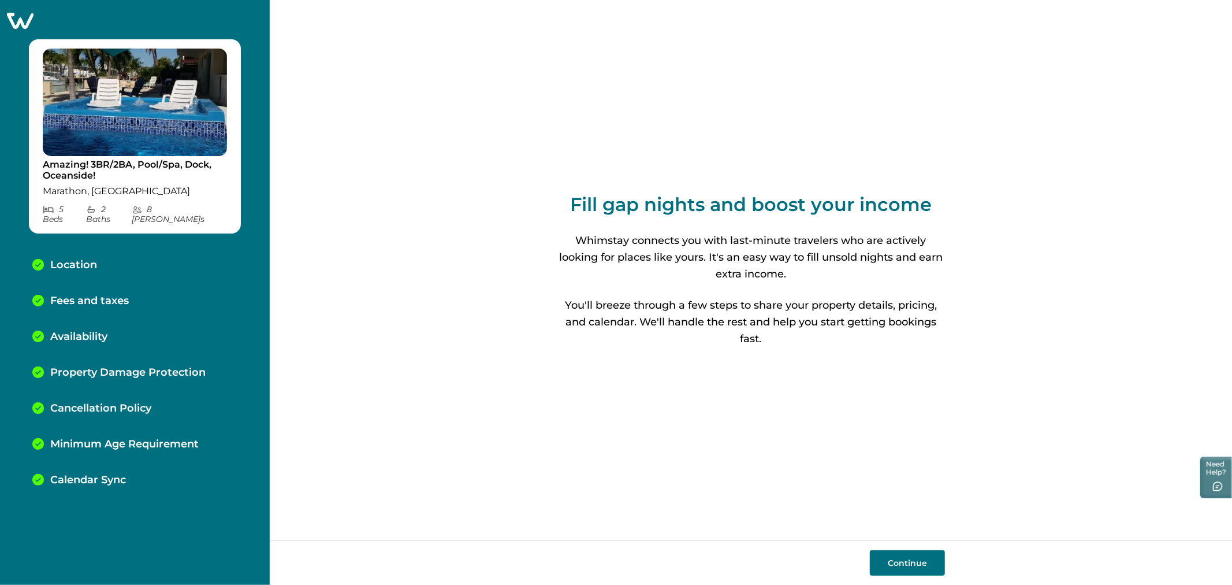
click at [147, 462] on div "Calendar Sync" at bounding box center [135, 480] width 224 height 36
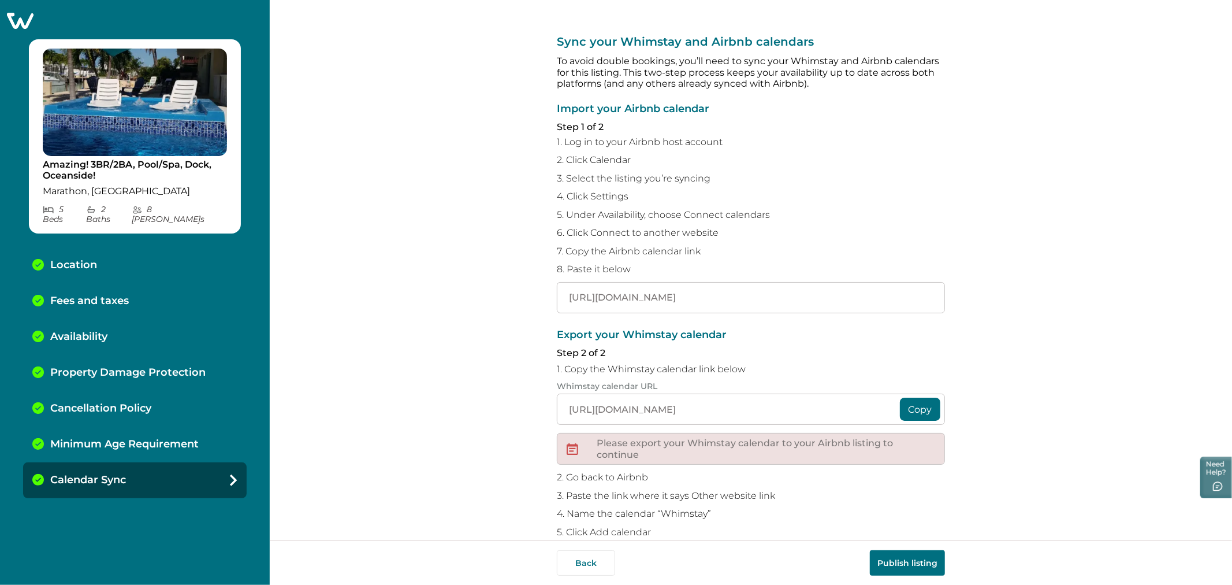
click at [911, 562] on button "Publish listing" at bounding box center [907, 562] width 75 height 25
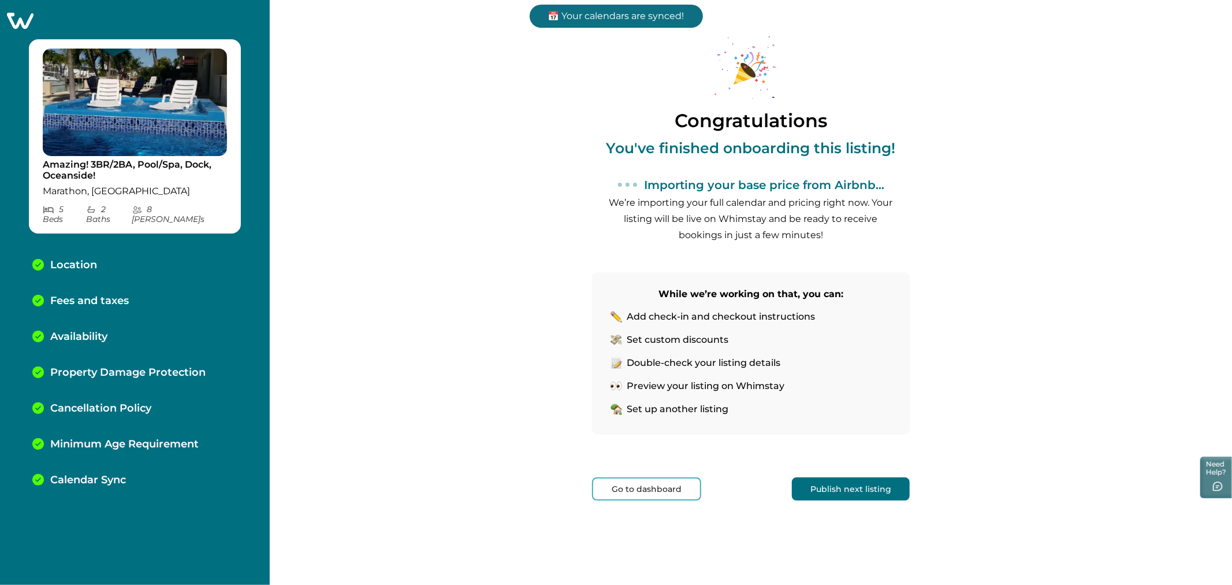
click at [659, 482] on button "Go to dashboard" at bounding box center [646, 488] width 109 height 23
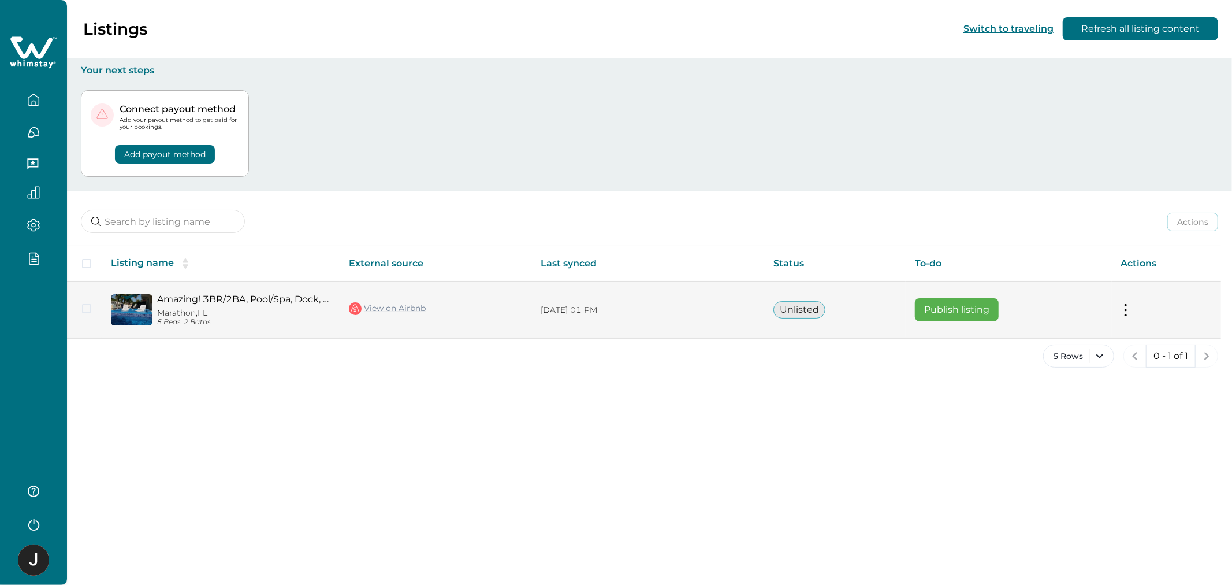
click at [950, 309] on button "Publish listing" at bounding box center [957, 309] width 84 height 23
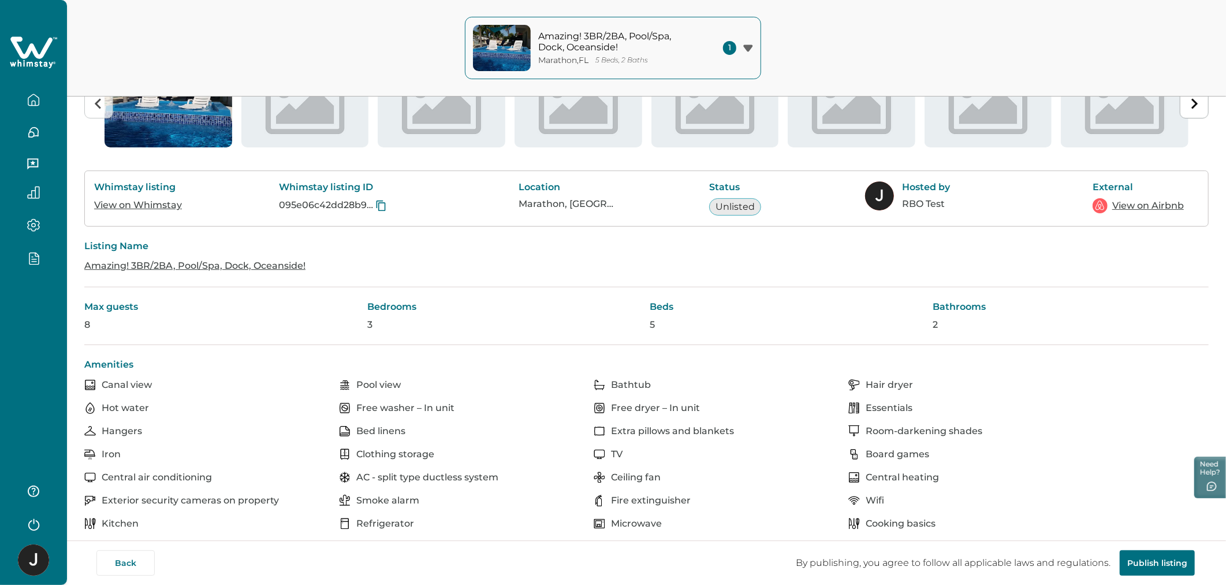
scroll to position [174, 0]
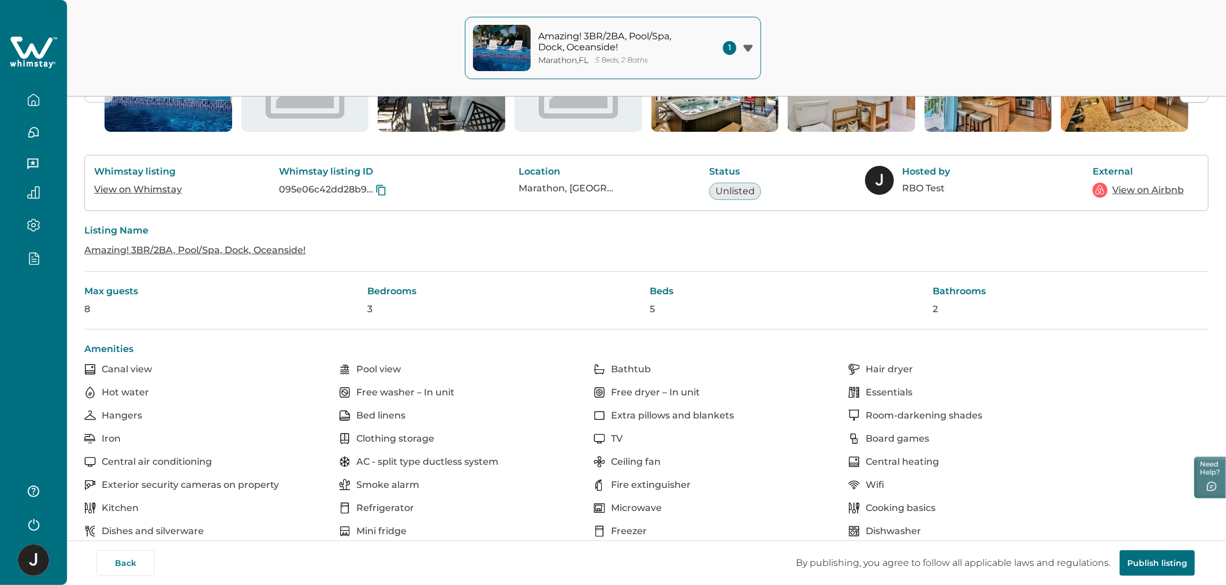
click at [1128, 556] on button "Publish listing" at bounding box center [1157, 562] width 75 height 25
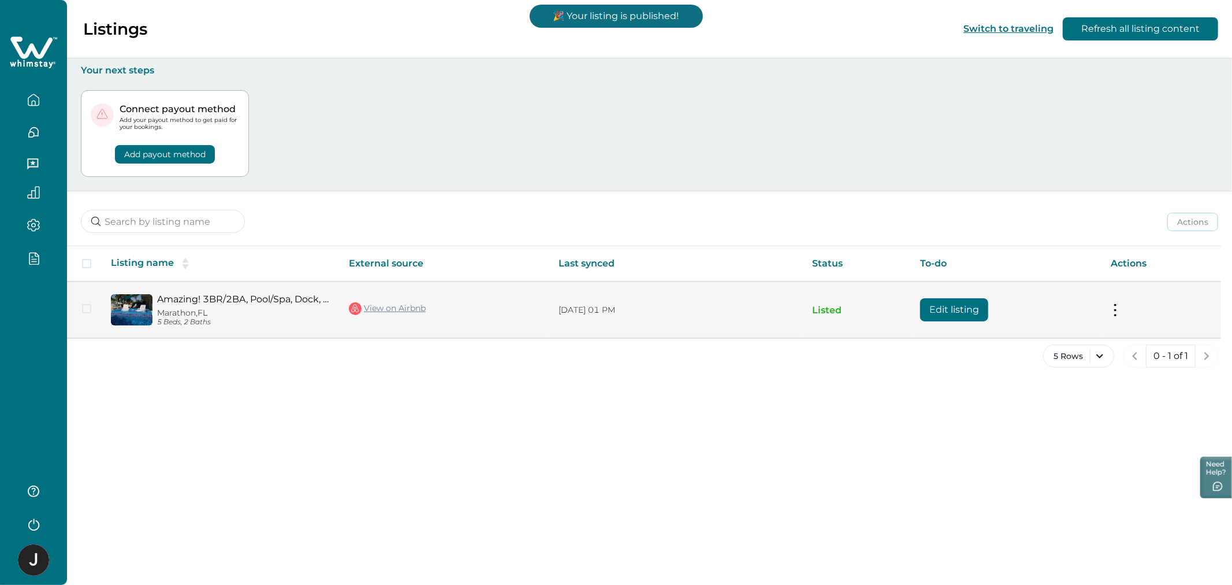
click at [960, 302] on button "Edit listing" at bounding box center [954, 309] width 68 height 23
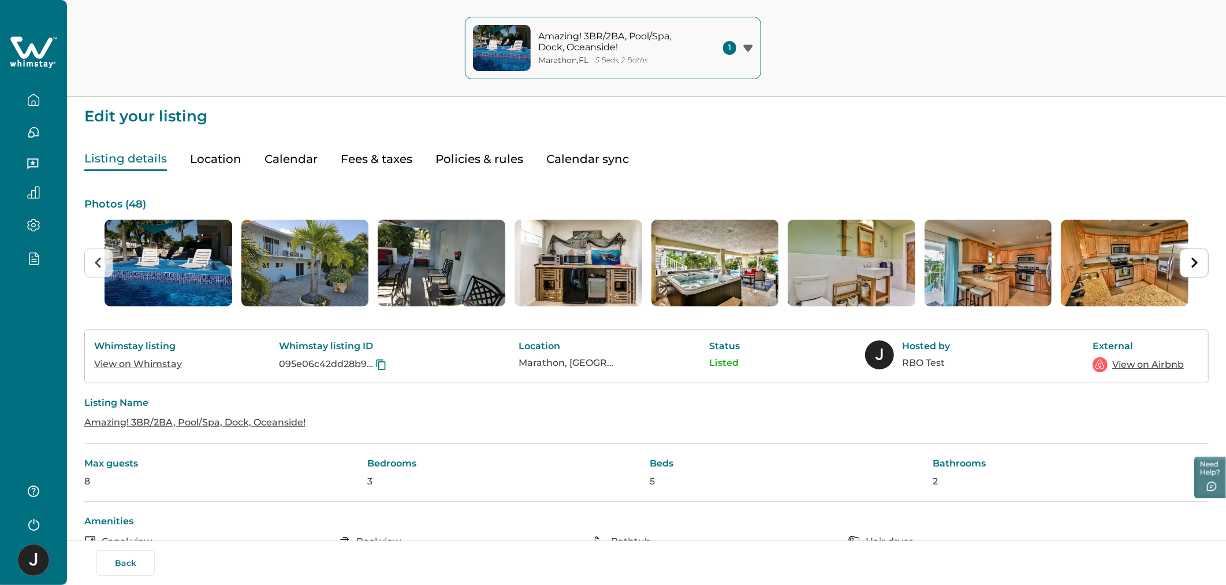
drag, startPoint x: 336, startPoint y: 163, endPoint x: 352, endPoint y: 163, distance: 16.8
click at [352, 163] on div "Listing details Location Calendar Fees & taxes Policies & rules Calendar sync" at bounding box center [646, 147] width 1125 height 47
type input "0"
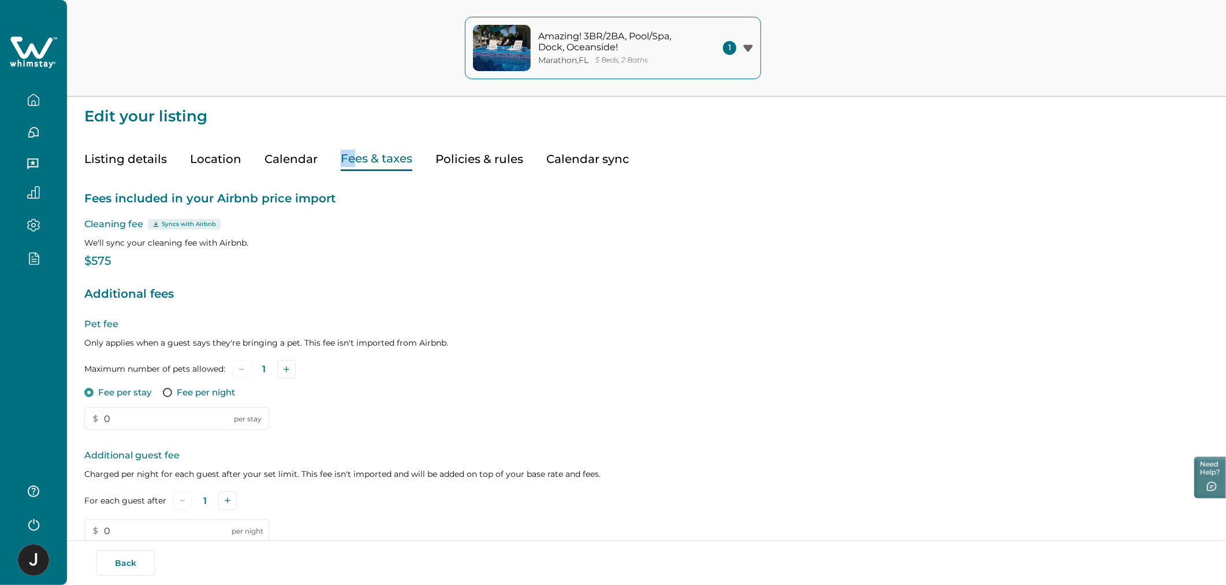
click at [352, 163] on button "Fees & taxes" at bounding box center [377, 159] width 72 height 24
click at [361, 129] on div "Listing details Location Calendar Fees & taxes Policies & rules Calendar sync" at bounding box center [646, 147] width 1125 height 47
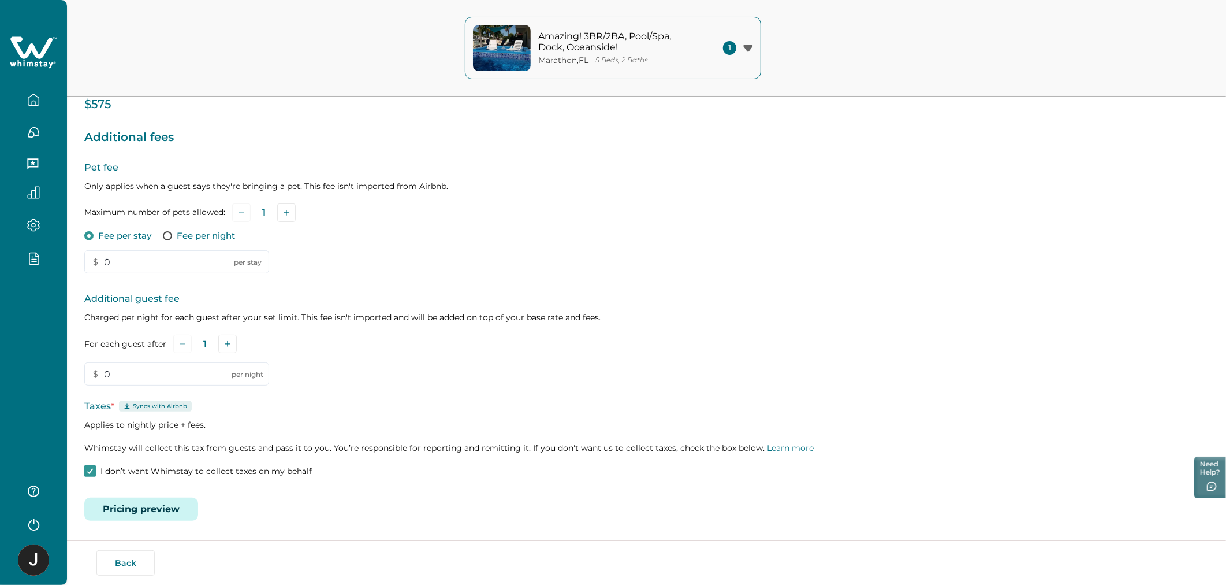
click at [160, 504] on button "Pricing preview" at bounding box center [141, 508] width 114 height 23
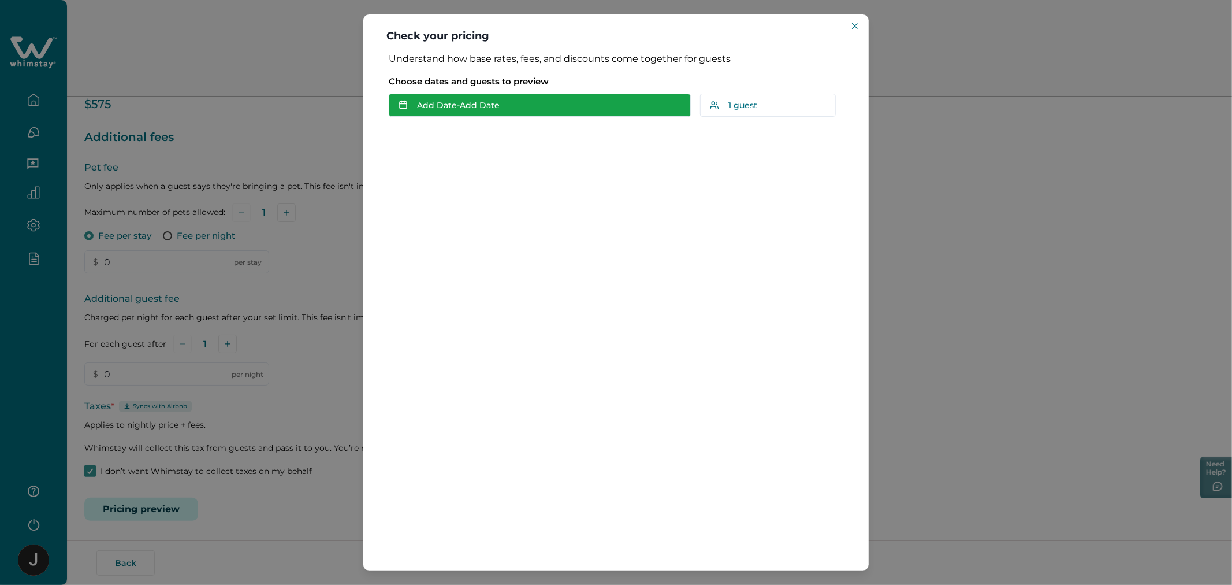
click at [614, 111] on button "Add Date - Add Date" at bounding box center [540, 105] width 302 height 23
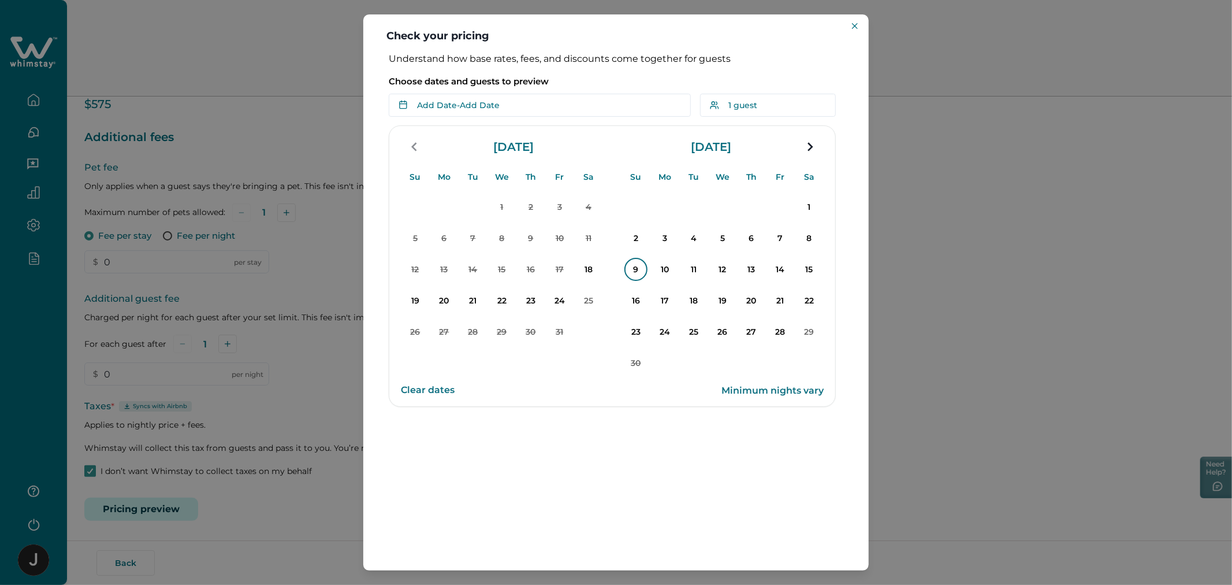
click at [634, 264] on p "9" at bounding box center [636, 269] width 23 height 23
click at [713, 269] on p "12" at bounding box center [722, 269] width 23 height 23
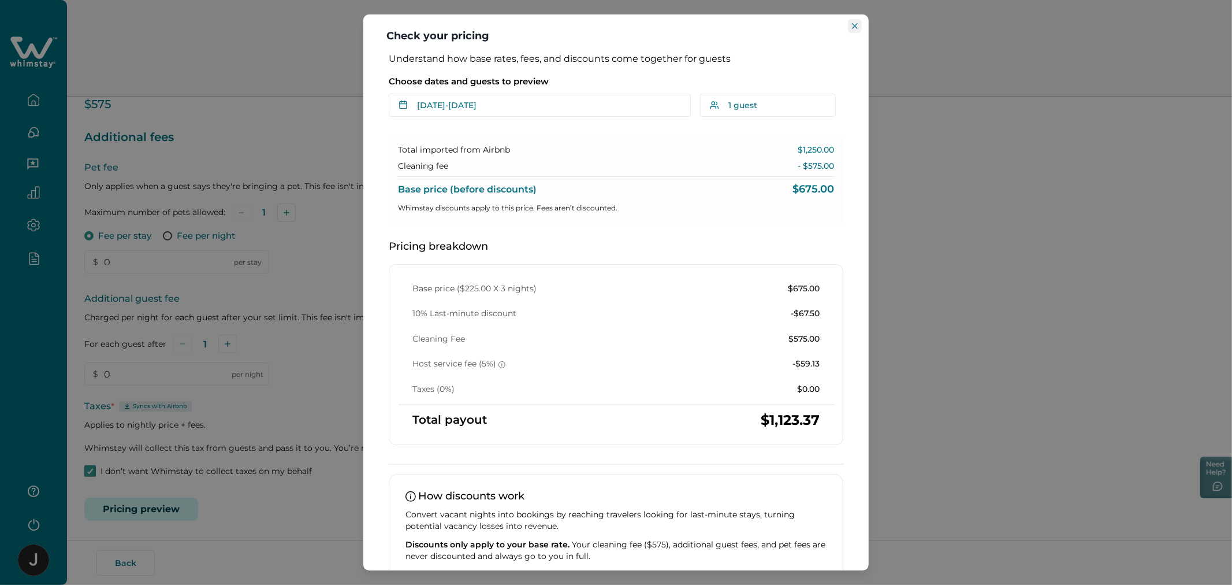
click at [857, 22] on button "Close" at bounding box center [855, 26] width 14 height 14
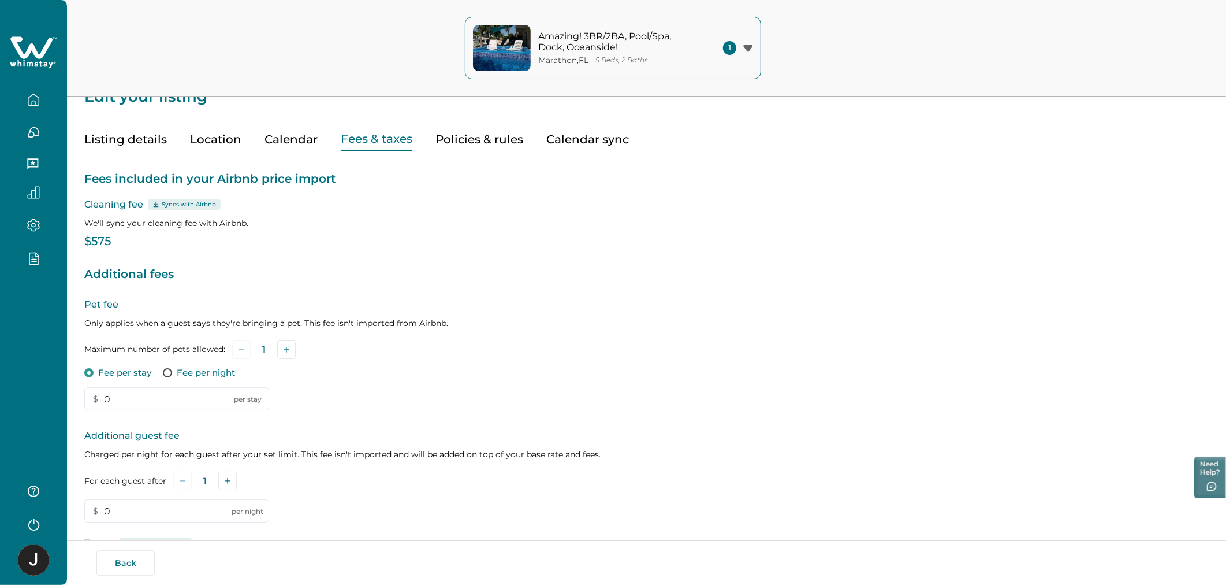
scroll to position [19, 0]
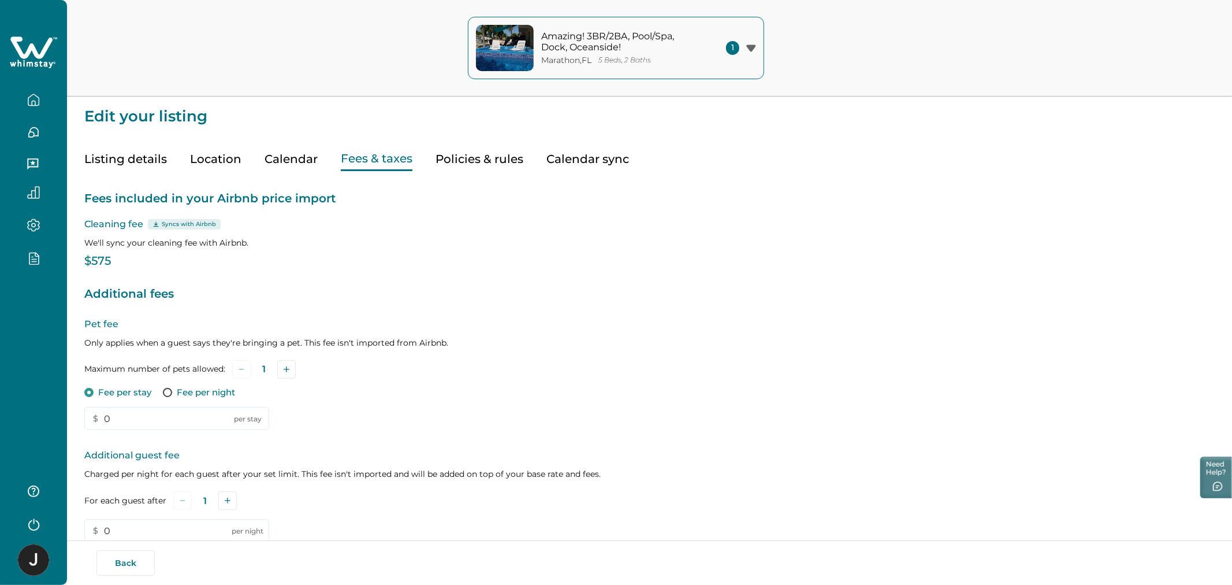
click at [212, 136] on div "Listing details Location Calendar Fees & taxes Policies & rules Calendar sync" at bounding box center [649, 147] width 1131 height 47
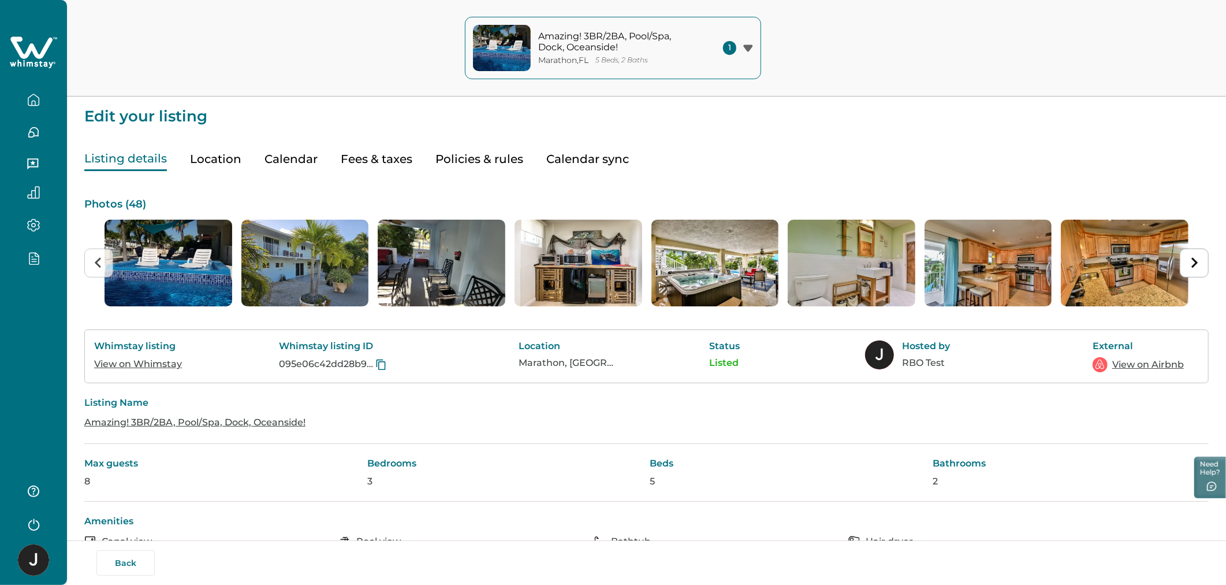
click at [116, 163] on button "Listing details" at bounding box center [125, 159] width 83 height 24
click at [157, 362] on link "View on Whimstay" at bounding box center [138, 363] width 88 height 11
